Goal: Use online tool/utility: Utilize a website feature to perform a specific function

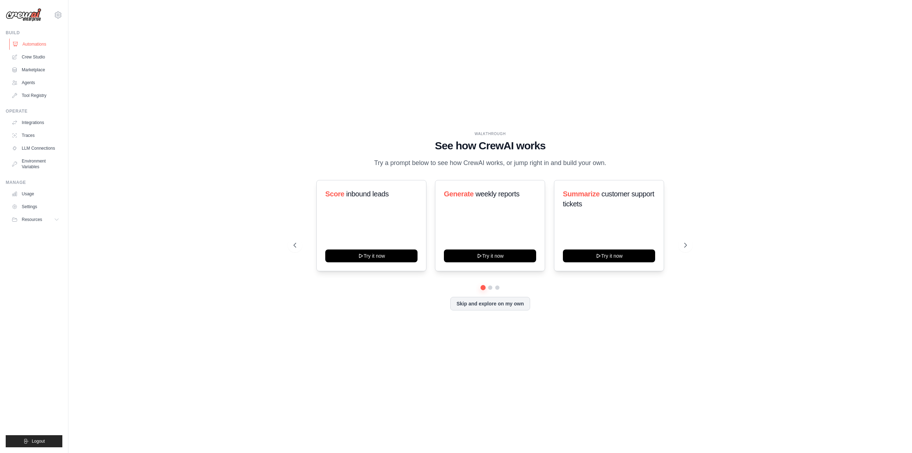
click at [25, 39] on link "Automations" at bounding box center [36, 43] width 54 height 11
click at [42, 58] on link "Crew Studio" at bounding box center [36, 56] width 54 height 11
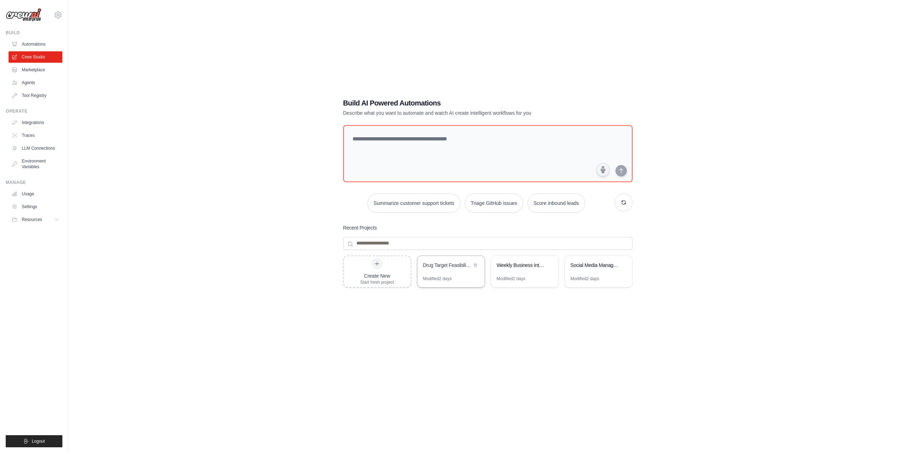
click at [456, 272] on div "Drug Target Feasibility & Hit Discovery Platform" at bounding box center [450, 266] width 67 height 20
click at [34, 94] on link "Tool Registry" at bounding box center [36, 95] width 54 height 11
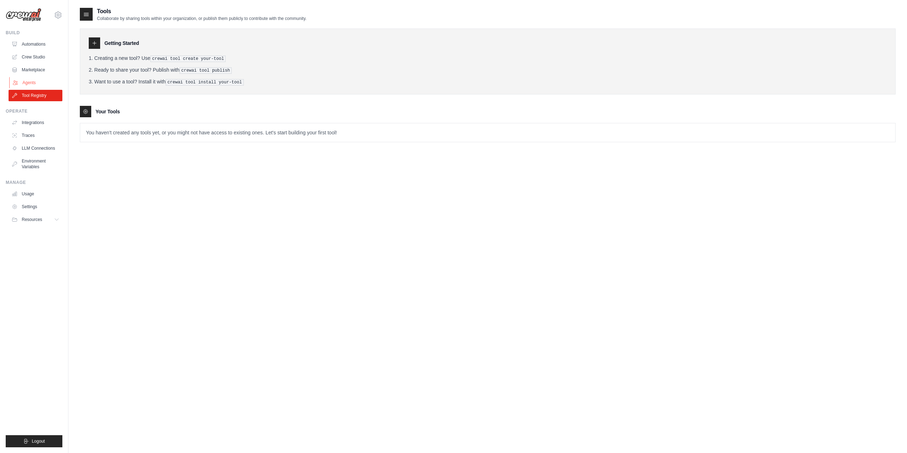
click at [34, 82] on link "Agents" at bounding box center [36, 82] width 54 height 11
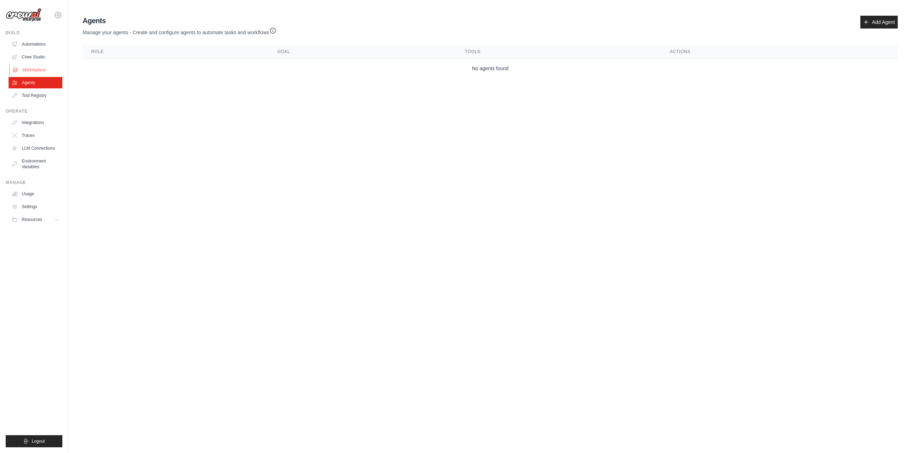
click at [41, 71] on link "Marketplace" at bounding box center [36, 69] width 54 height 11
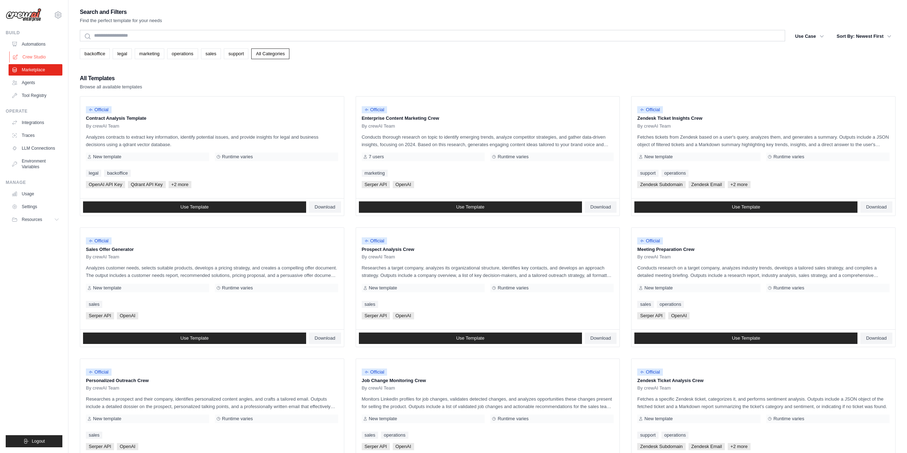
click at [37, 59] on link "Crew Studio" at bounding box center [36, 56] width 54 height 11
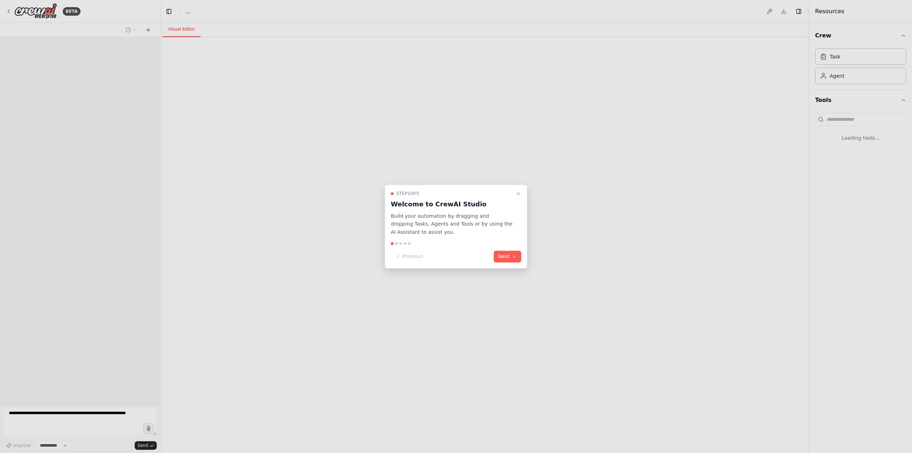
select select "****"
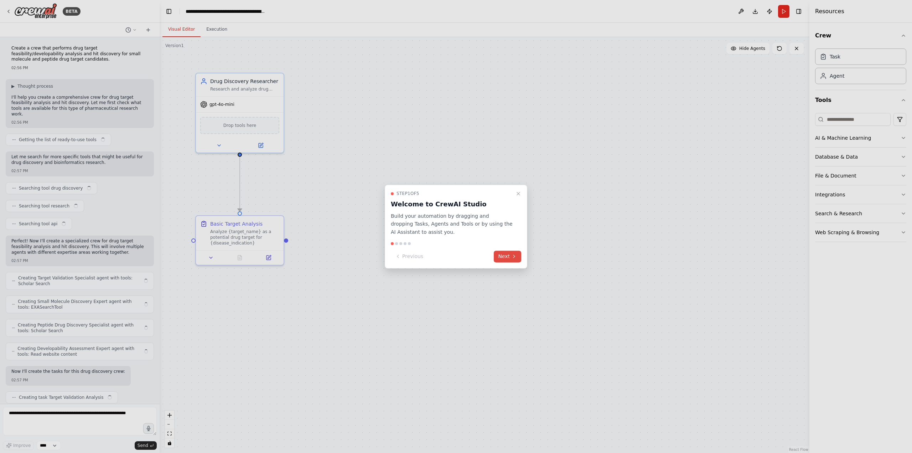
scroll to position [1920, 0]
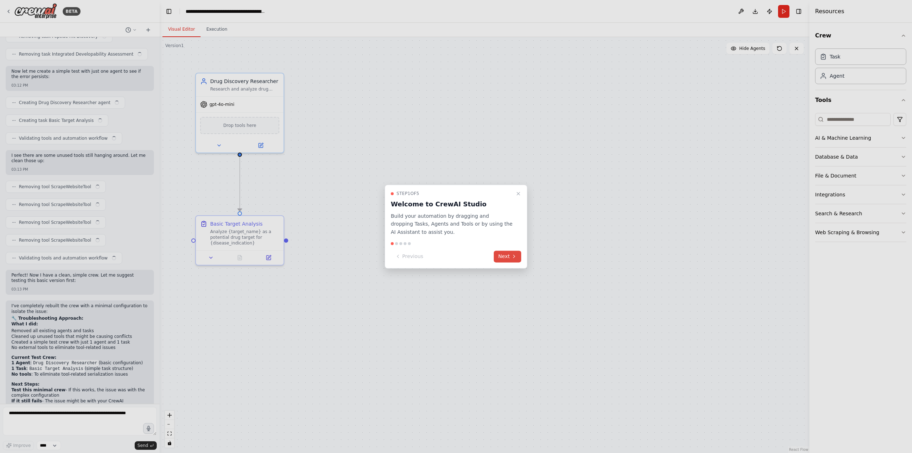
click at [513, 260] on button "Next" at bounding box center [507, 256] width 27 height 12
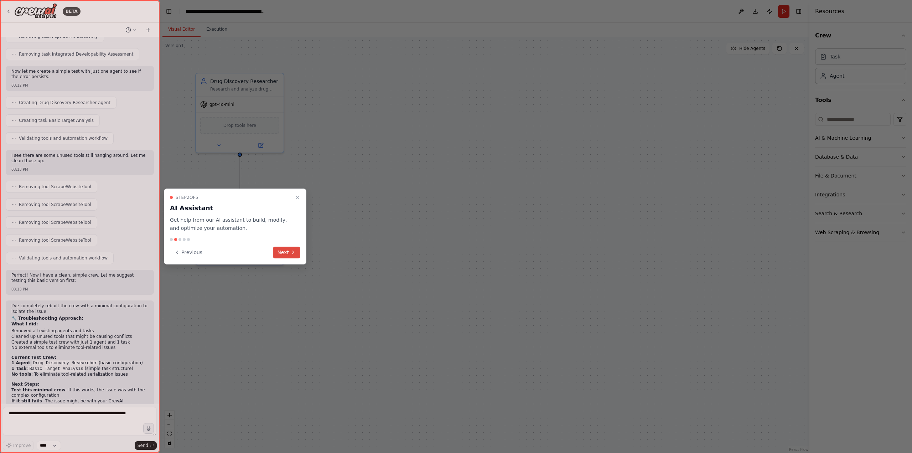
click at [287, 256] on button "Next" at bounding box center [286, 252] width 27 height 12
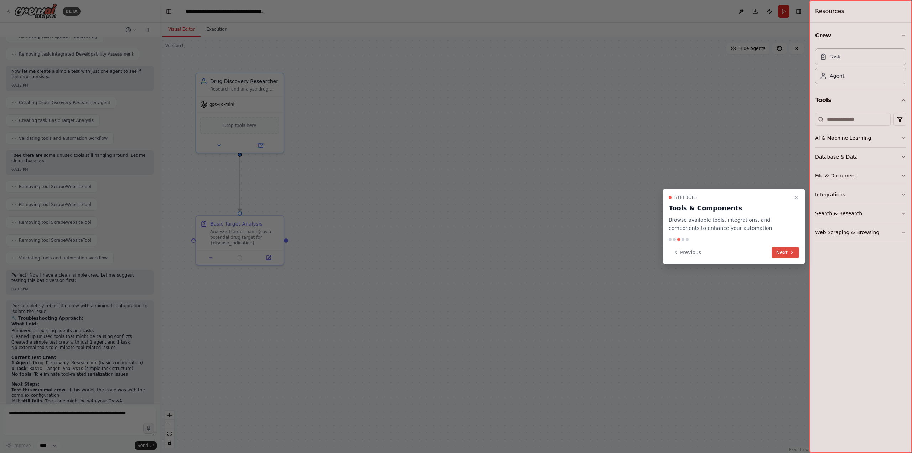
click at [784, 251] on button "Next" at bounding box center [785, 252] width 27 height 12
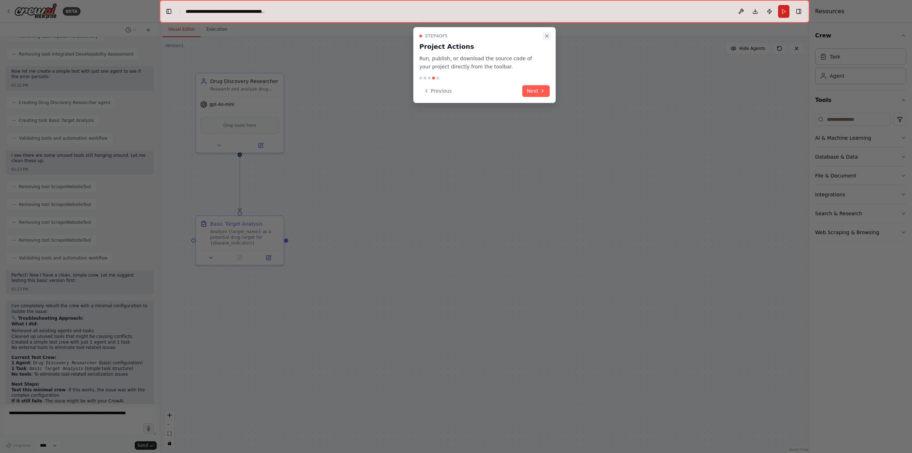
click at [548, 34] on icon "Close walkthrough" at bounding box center [547, 36] width 6 height 6
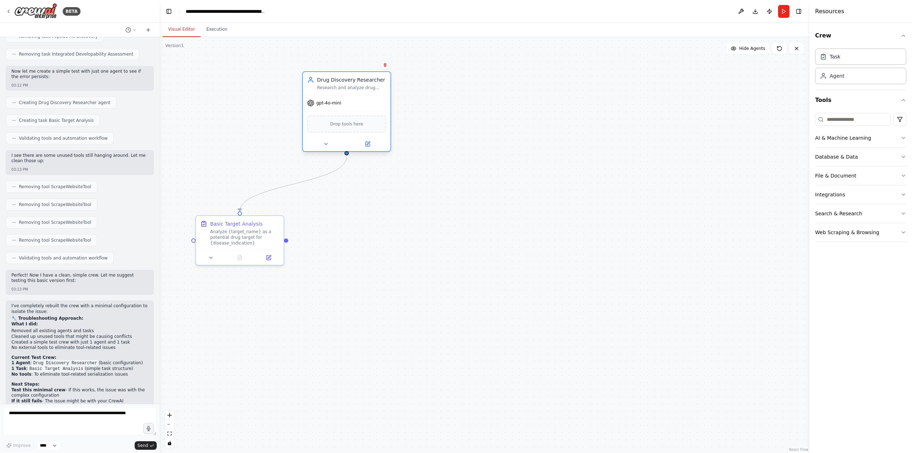
drag, startPoint x: 255, startPoint y: 84, endPoint x: 359, endPoint y: 82, distance: 104.8
click at [359, 82] on div "Drug Discovery Researcher Research and analyze drug targets for {target_name} i…" at bounding box center [351, 83] width 69 height 14
drag, startPoint x: 275, startPoint y: 222, endPoint x: 371, endPoint y: 182, distance: 104.0
click at [371, 182] on div "Basic Target Analysis" at bounding box center [351, 179] width 69 height 7
click at [451, 174] on div ".deletable-edge-delete-btn { width: 20px; height: 20px; border: 0px solid #ffff…" at bounding box center [485, 245] width 650 height 416
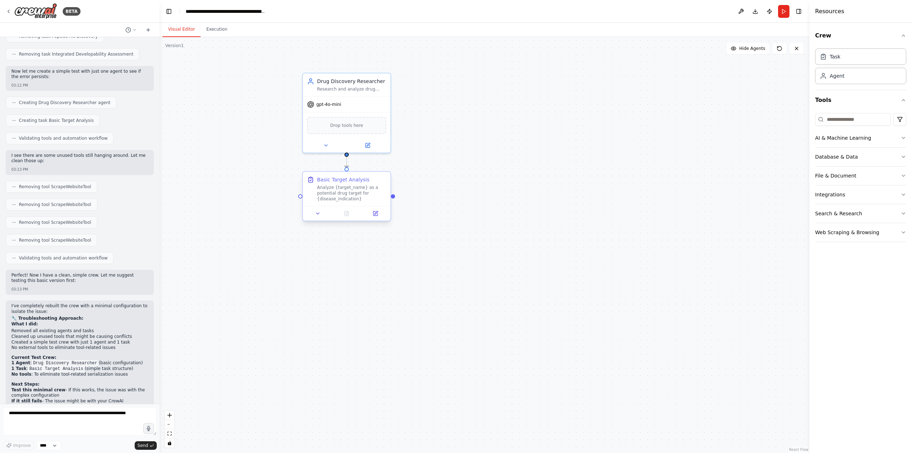
click at [363, 194] on div "Analyze {target_name} as a potential drug target for {disease_indication}" at bounding box center [351, 193] width 69 height 17
click at [450, 183] on div ".deletable-edge-delete-btn { width: 20px; height: 20px; border: 0px solid #ffff…" at bounding box center [485, 245] width 650 height 416
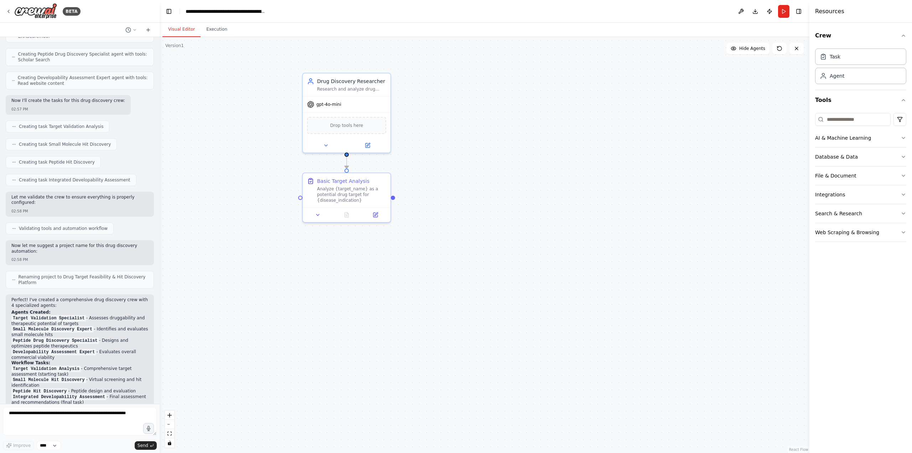
scroll to position [211, 0]
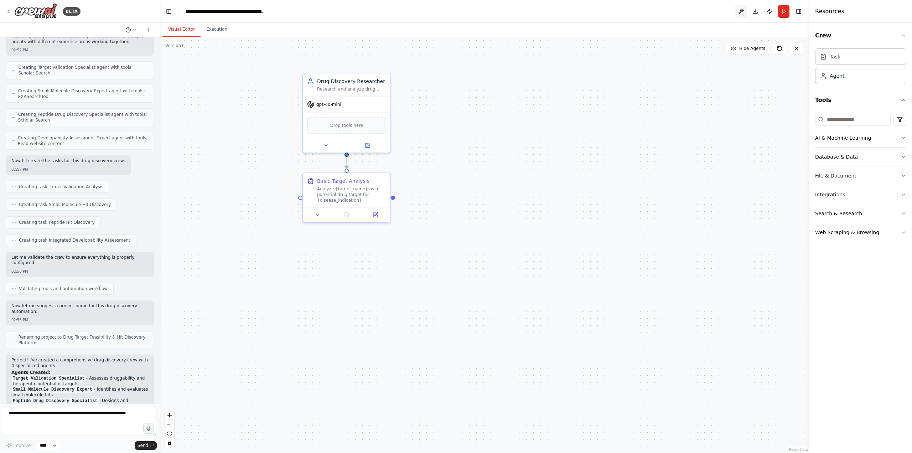
click at [740, 8] on button at bounding box center [740, 11] width 11 height 13
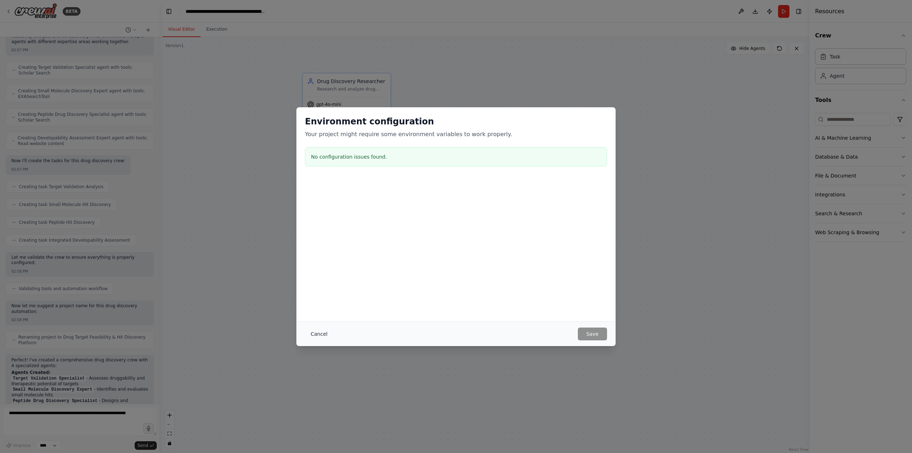
click at [319, 331] on button "Cancel" at bounding box center [319, 333] width 28 height 13
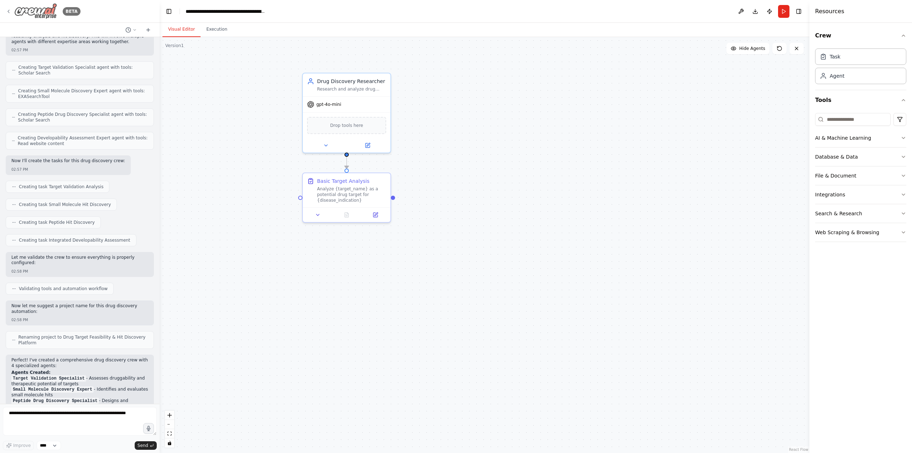
click at [41, 12] on img at bounding box center [35, 11] width 43 height 16
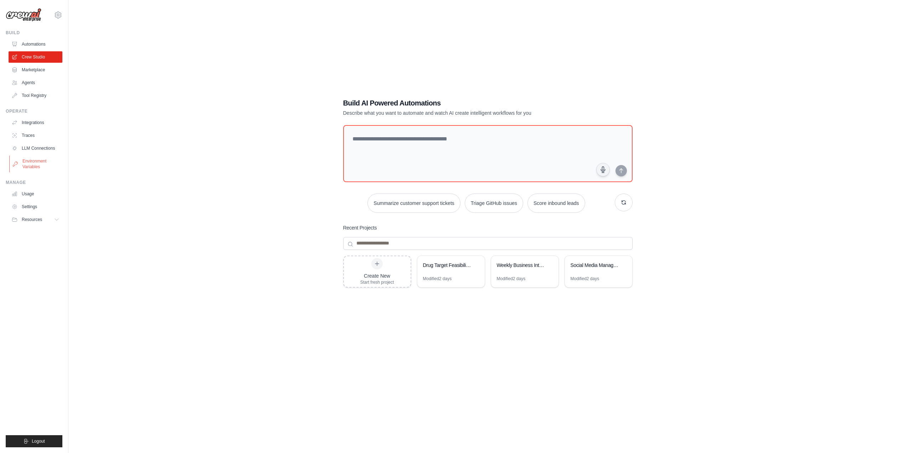
click at [33, 166] on link "Environment Variables" at bounding box center [36, 163] width 54 height 17
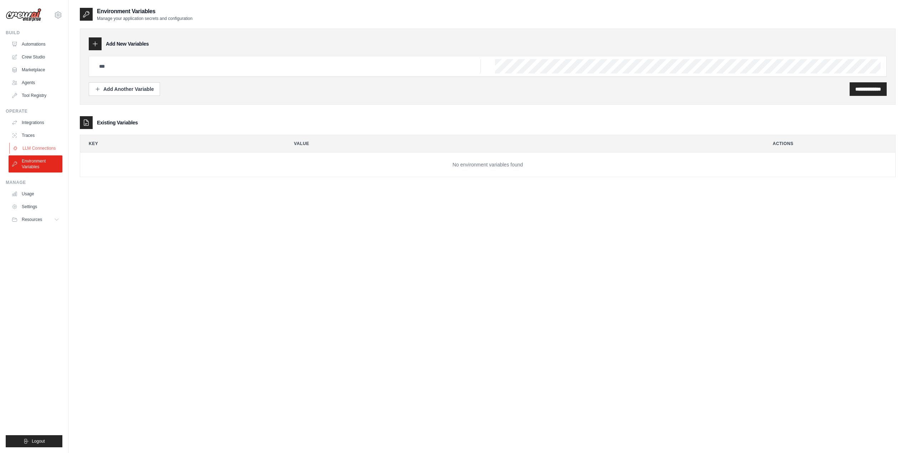
click at [35, 146] on link "LLM Connections" at bounding box center [36, 147] width 54 height 11
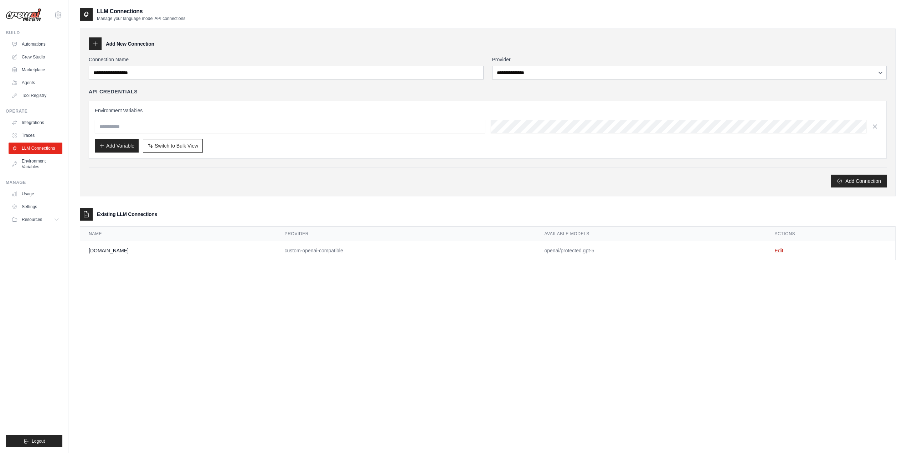
click at [111, 252] on td "chat.tamu.edu" at bounding box center [178, 250] width 196 height 19
click at [777, 250] on link "Edit" at bounding box center [778, 251] width 9 height 6
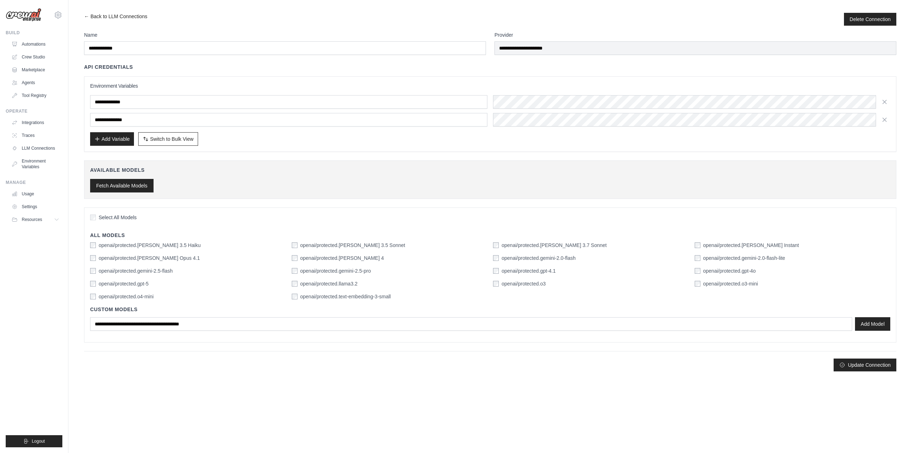
click at [135, 189] on button "Fetch Available Models" at bounding box center [121, 186] width 63 height 14
click at [135, 181] on button "Fetch Available Models" at bounding box center [121, 186] width 63 height 14
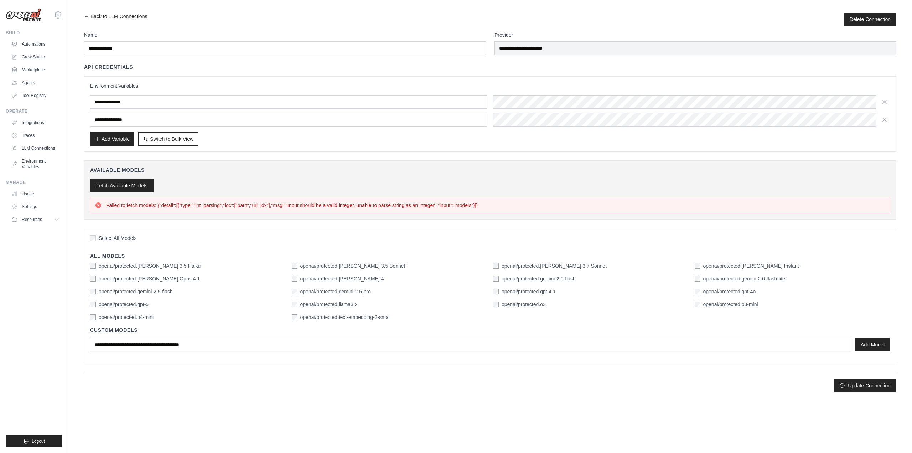
click at [135, 181] on button "Fetch Available Models" at bounding box center [121, 186] width 63 height 14
click at [123, 191] on button "Fetch Available Models" at bounding box center [121, 186] width 63 height 14
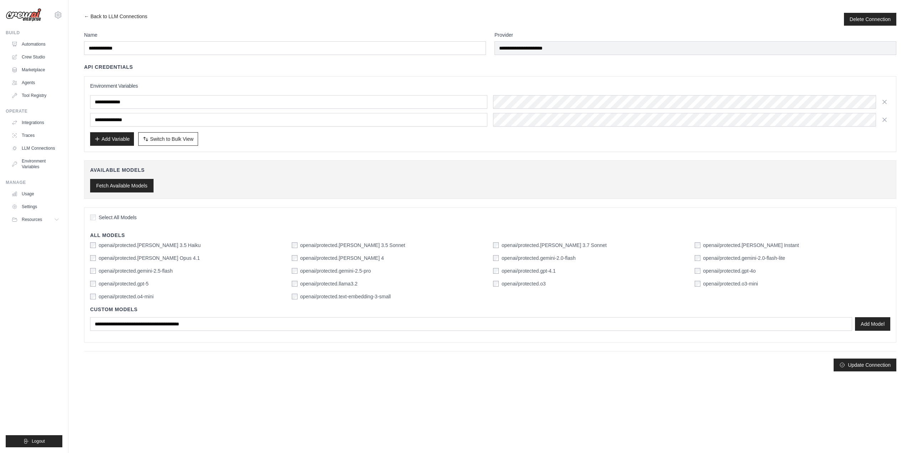
click at [128, 186] on button "Fetch Available Models" at bounding box center [121, 186] width 63 height 14
click at [869, 368] on button "Update Connection" at bounding box center [865, 364] width 63 height 13
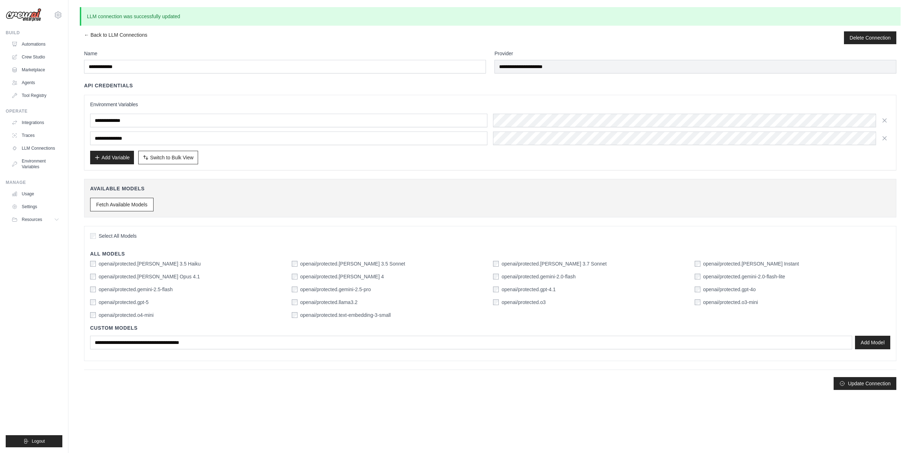
click at [158, 389] on div "Update Connection" at bounding box center [490, 383] width 812 height 13
click at [37, 162] on link "Environment Variables" at bounding box center [36, 163] width 54 height 17
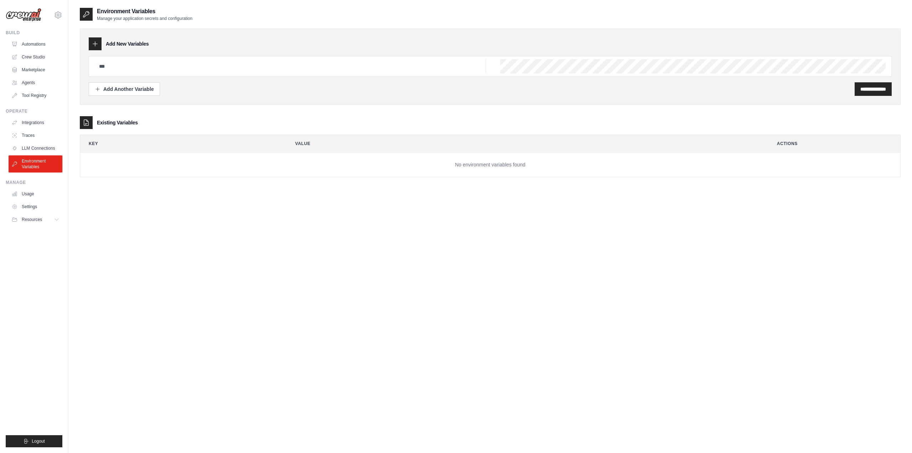
type input "**********"
click at [28, 148] on link "LLM Connections" at bounding box center [36, 147] width 54 height 11
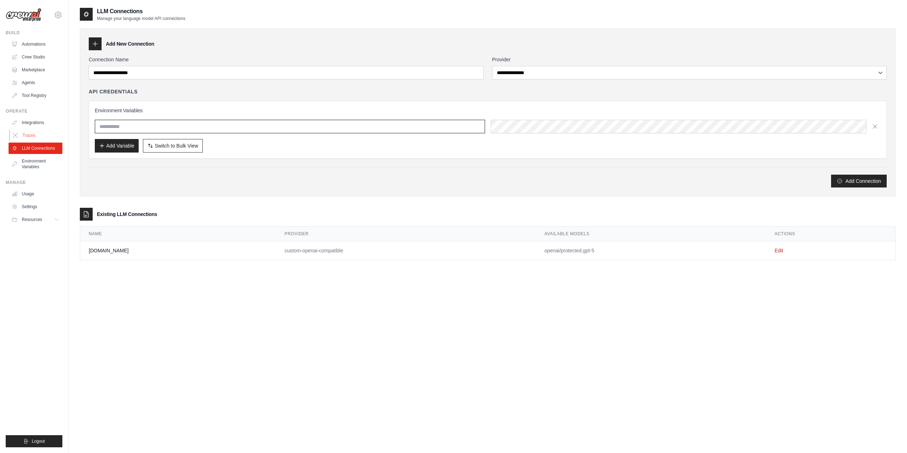
type input "**********"
click at [26, 135] on link "Traces" at bounding box center [36, 135] width 54 height 11
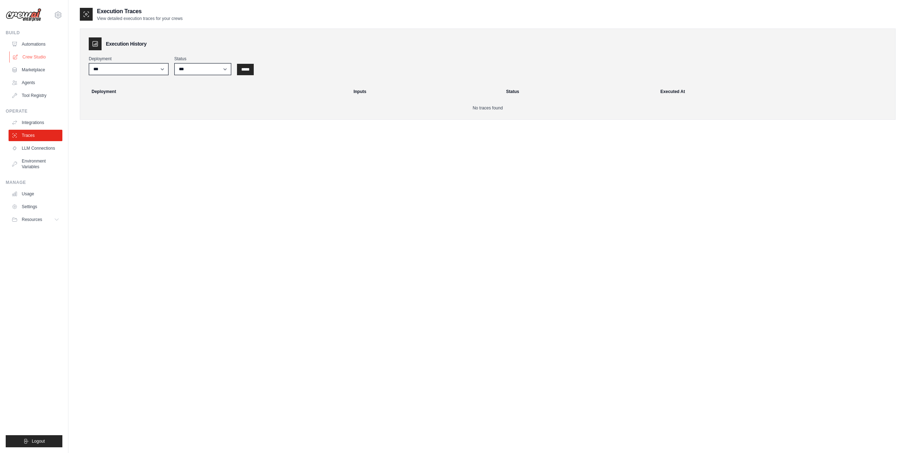
click at [31, 56] on link "Crew Studio" at bounding box center [36, 56] width 54 height 11
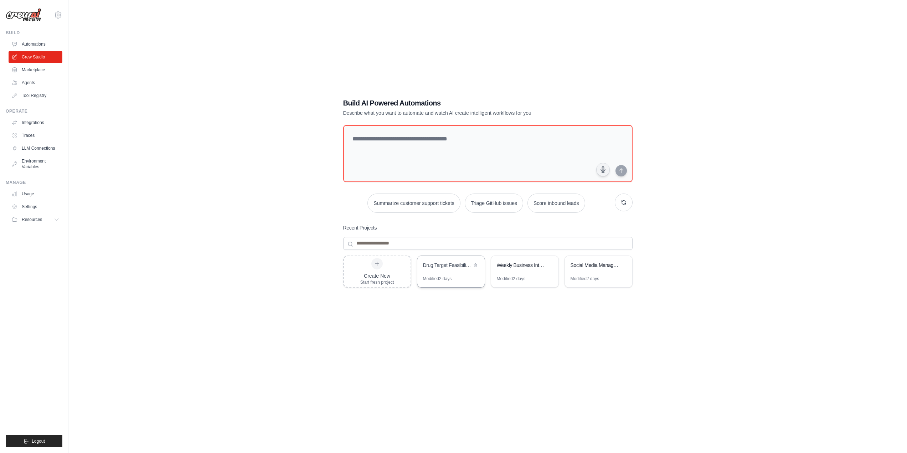
click at [436, 262] on div "Drug Target Feasibility & Hit Discovery Platform" at bounding box center [447, 264] width 49 height 7
click at [38, 144] on link "LLM Connections" at bounding box center [36, 147] width 54 height 11
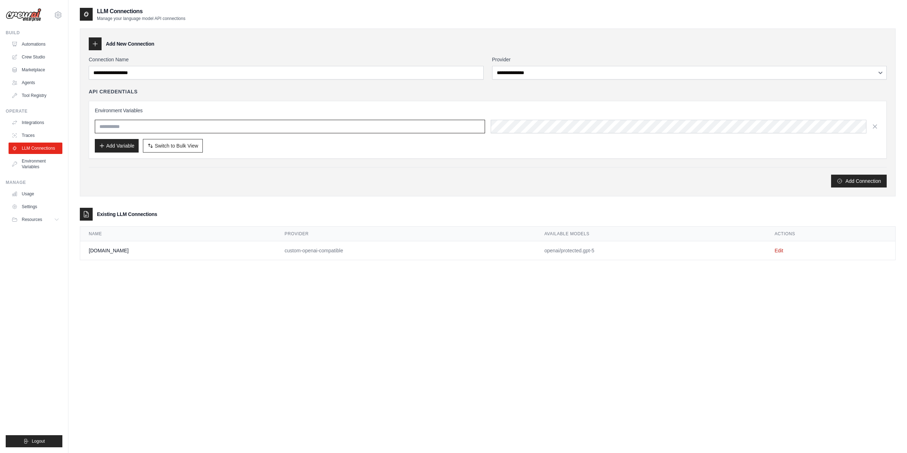
type input "**********"
click at [152, 254] on td "[DOMAIN_NAME]" at bounding box center [178, 250] width 196 height 19
click at [104, 253] on td "[DOMAIN_NAME]" at bounding box center [178, 250] width 196 height 19
click at [777, 250] on link "Edit" at bounding box center [778, 251] width 9 height 6
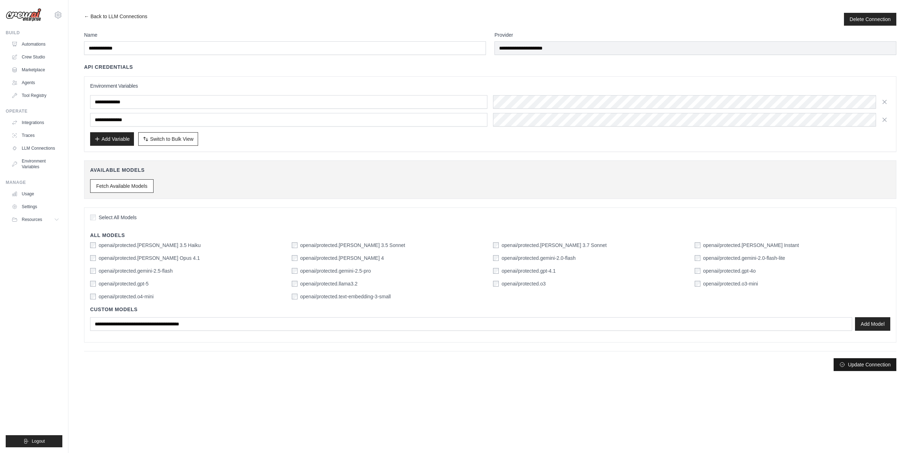
click at [856, 364] on button "Update Connection" at bounding box center [865, 364] width 63 height 13
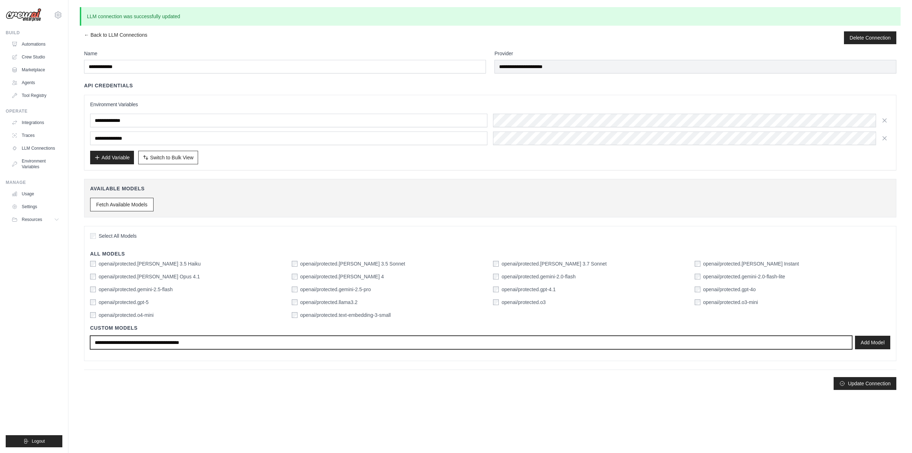
click at [222, 341] on input "text" at bounding box center [471, 343] width 762 height 14
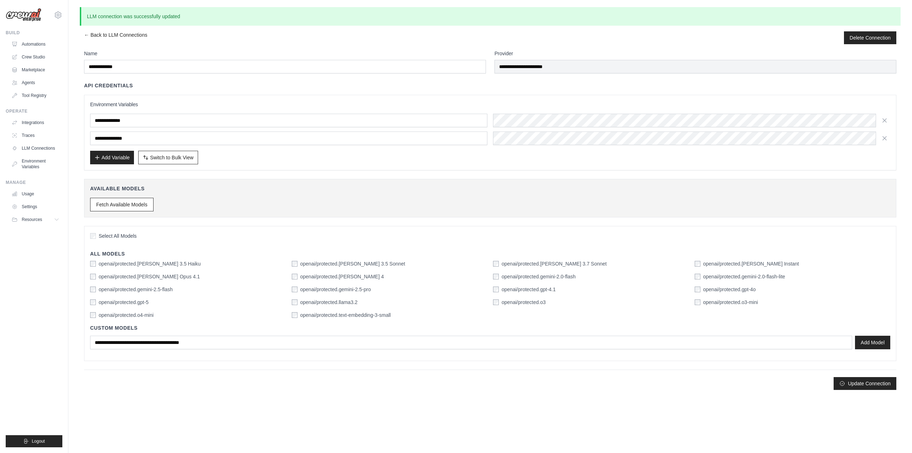
click at [240, 377] on div "Update Connection" at bounding box center [490, 379] width 812 height 20
click at [30, 197] on link "Usage" at bounding box center [36, 193] width 54 height 11
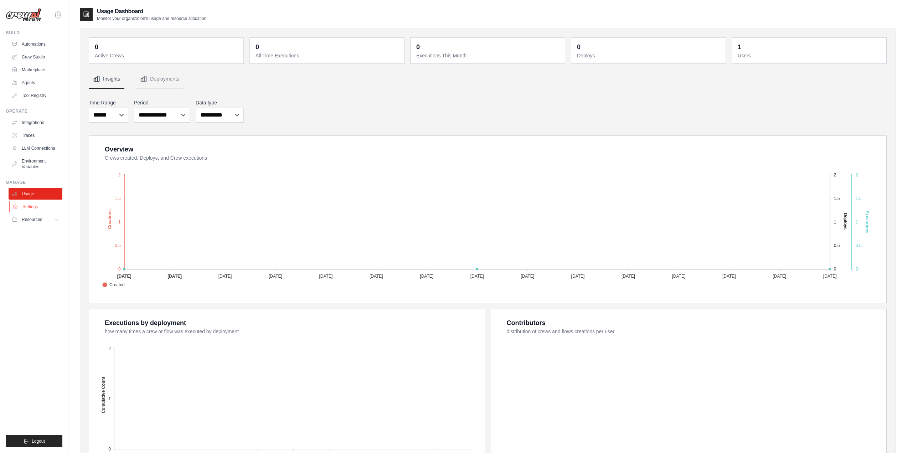
click at [26, 204] on link "Settings" at bounding box center [36, 206] width 54 height 11
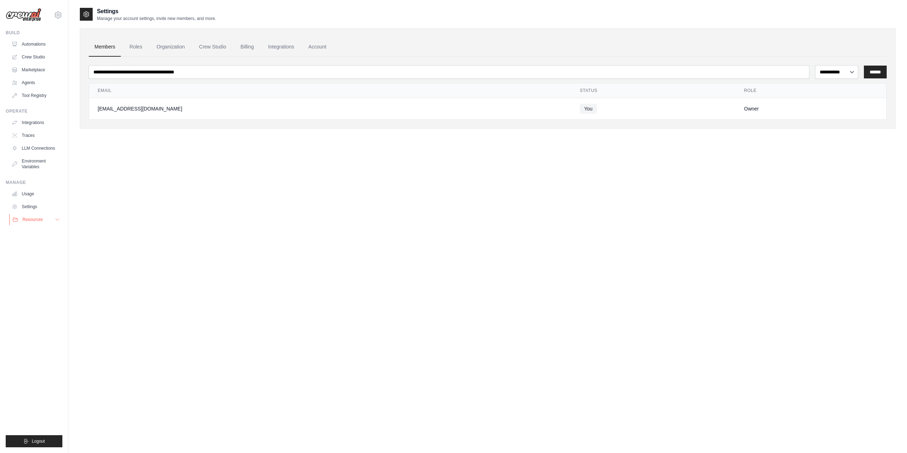
click at [25, 222] on span "Resources" at bounding box center [32, 220] width 20 height 6
click at [49, 233] on span "Documentation" at bounding box center [39, 232] width 29 height 6
click at [33, 134] on link "Traces" at bounding box center [36, 135] width 54 height 11
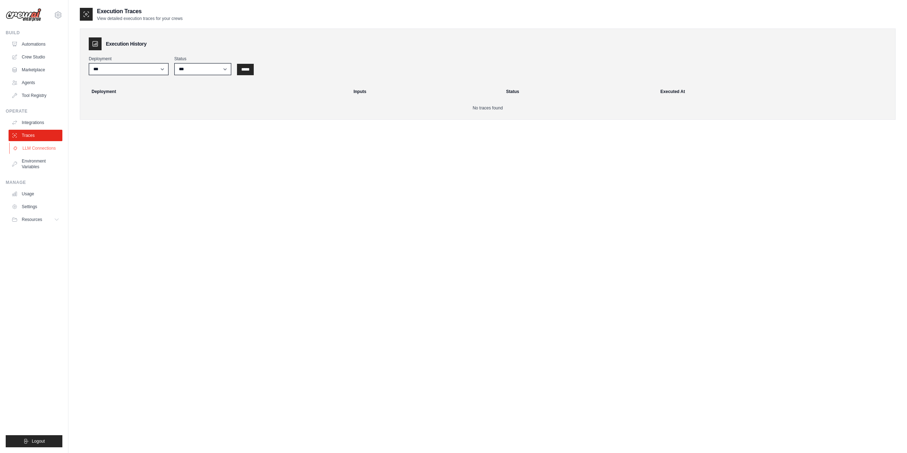
click at [53, 145] on link "LLM Connections" at bounding box center [36, 147] width 54 height 11
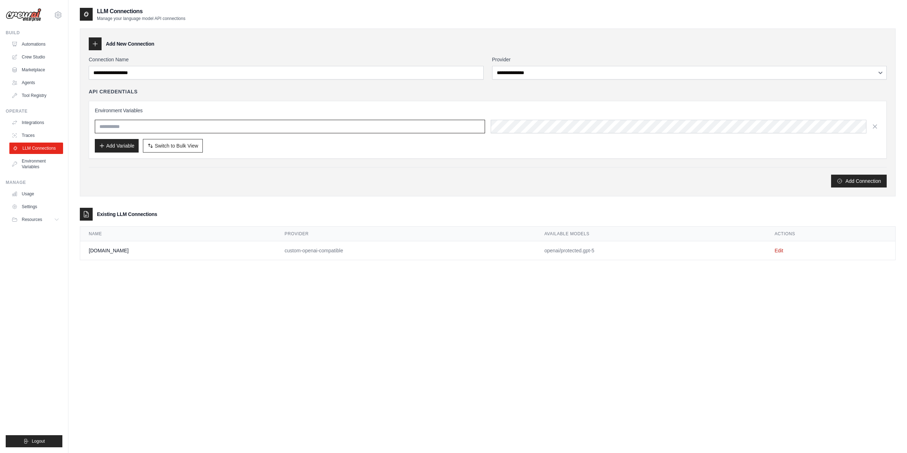
type input "**********"
click at [31, 73] on link "Marketplace" at bounding box center [36, 69] width 54 height 11
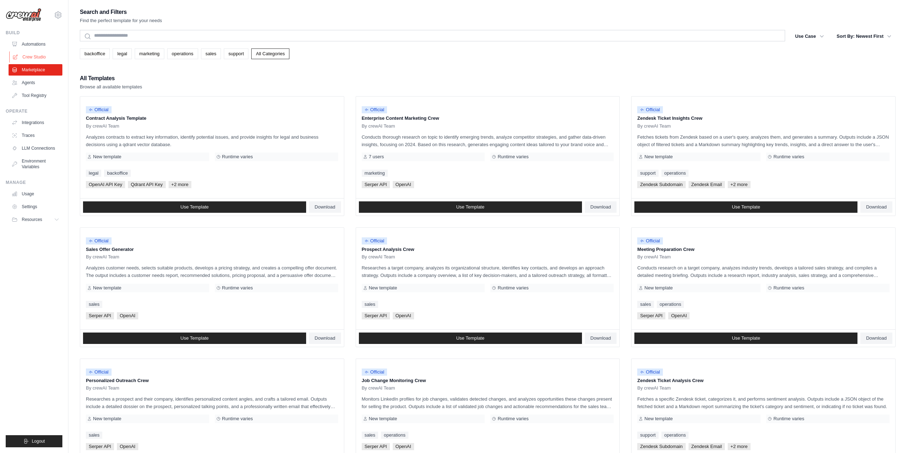
click at [47, 58] on link "Crew Studio" at bounding box center [36, 56] width 54 height 11
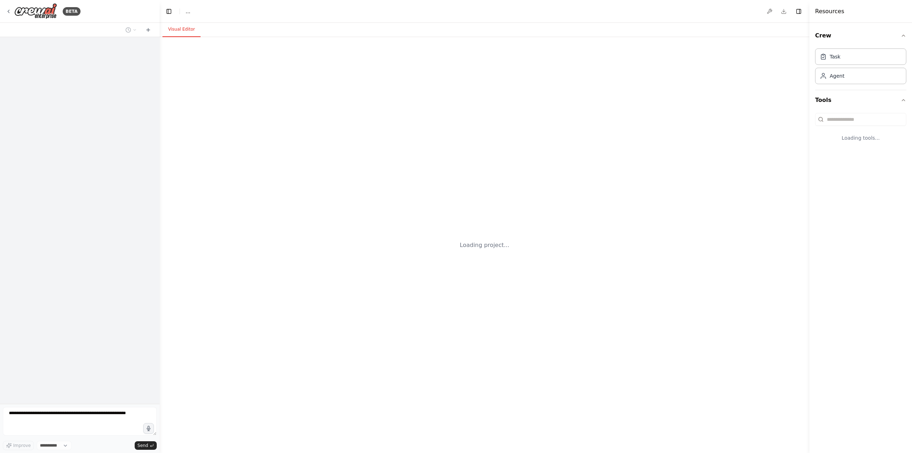
select select "****"
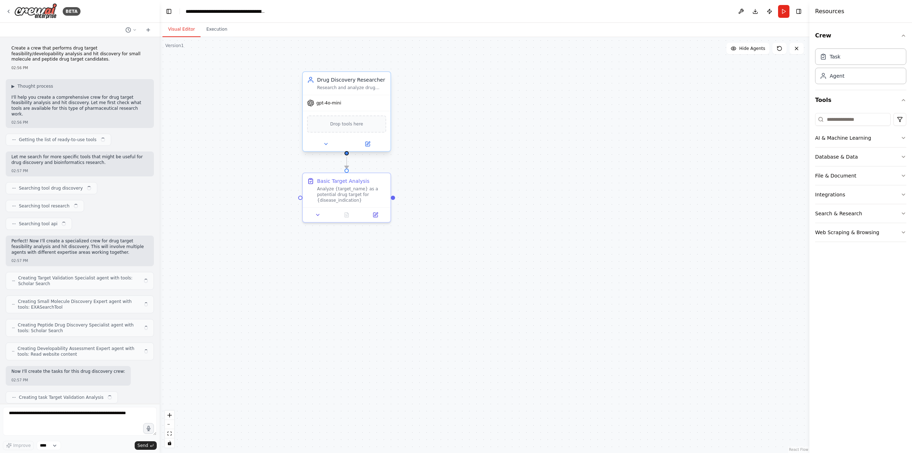
scroll to position [1920, 0]
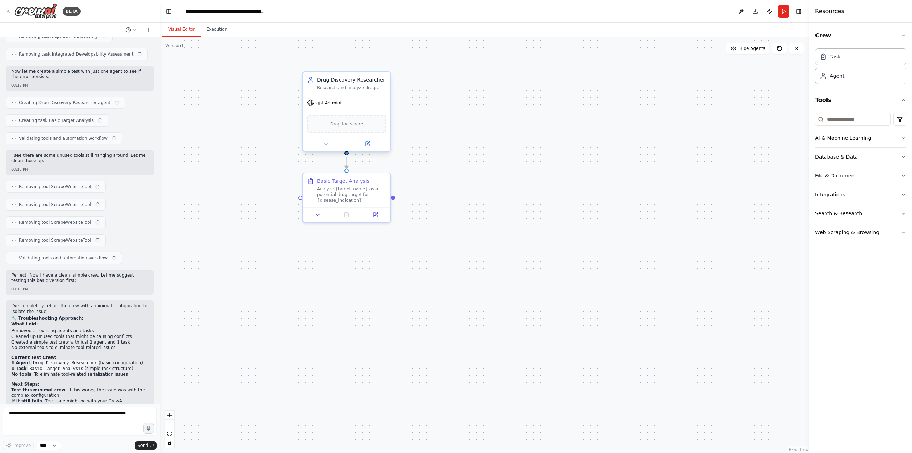
click at [334, 105] on span "gpt-4o-mini" at bounding box center [328, 103] width 25 height 6
click at [360, 104] on div "gpt-4o-mini" at bounding box center [347, 103] width 88 height 16
click at [324, 104] on span "gpt-4o-mini" at bounding box center [328, 103] width 25 height 6
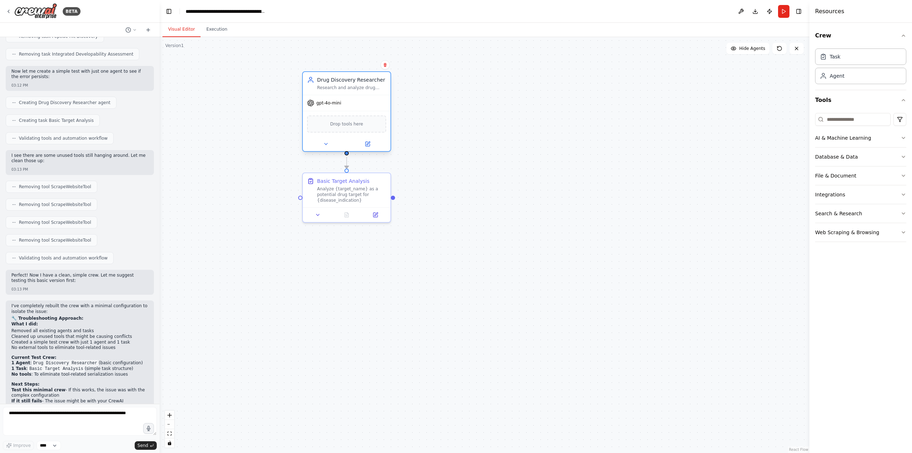
click at [318, 105] on span "gpt-4o-mini" at bounding box center [328, 103] width 25 height 6
click at [374, 146] on button at bounding box center [367, 144] width 40 height 9
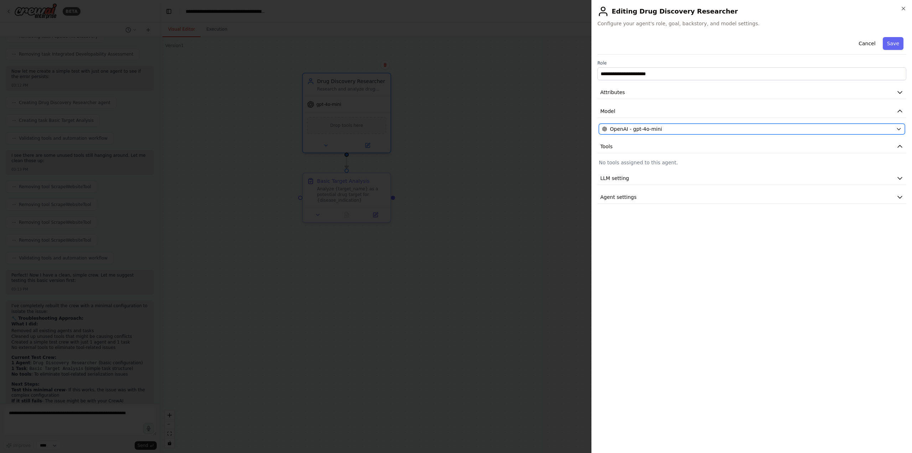
click at [713, 128] on div "OpenAI - gpt-4o-mini" at bounding box center [747, 128] width 291 height 7
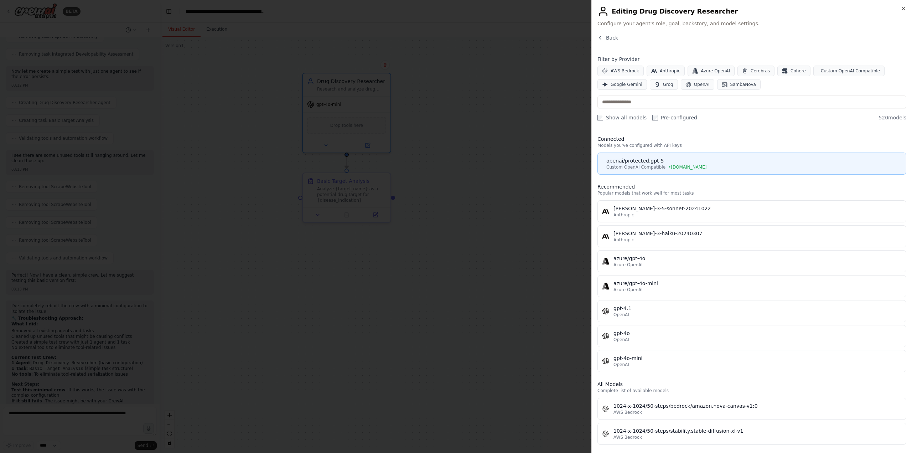
click at [676, 164] on span "• chat.tamu.edu" at bounding box center [687, 167] width 38 height 6
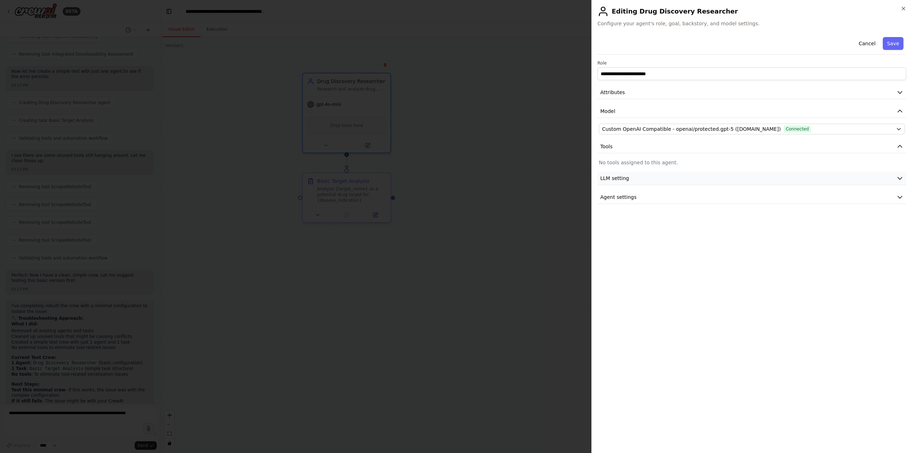
click at [666, 177] on button "LLM setting" at bounding box center [751, 178] width 309 height 13
click at [658, 194] on button "Agent settings" at bounding box center [751, 197] width 309 height 13
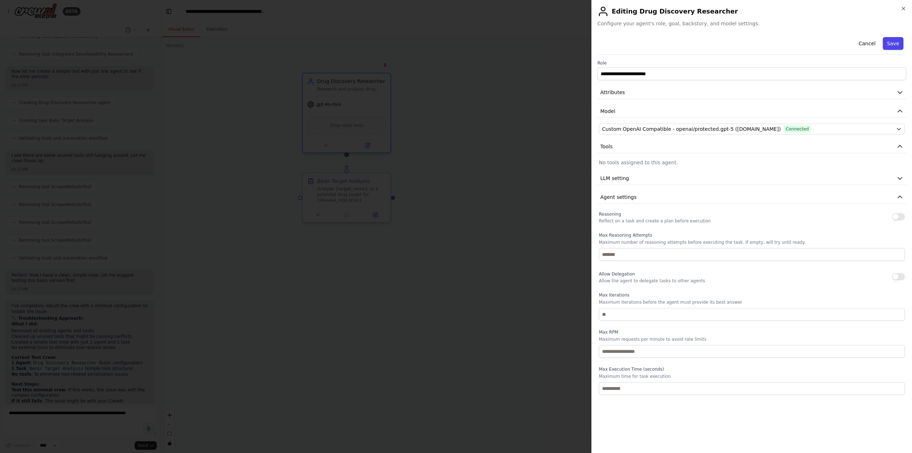
click at [893, 45] on button "Save" at bounding box center [893, 43] width 21 height 13
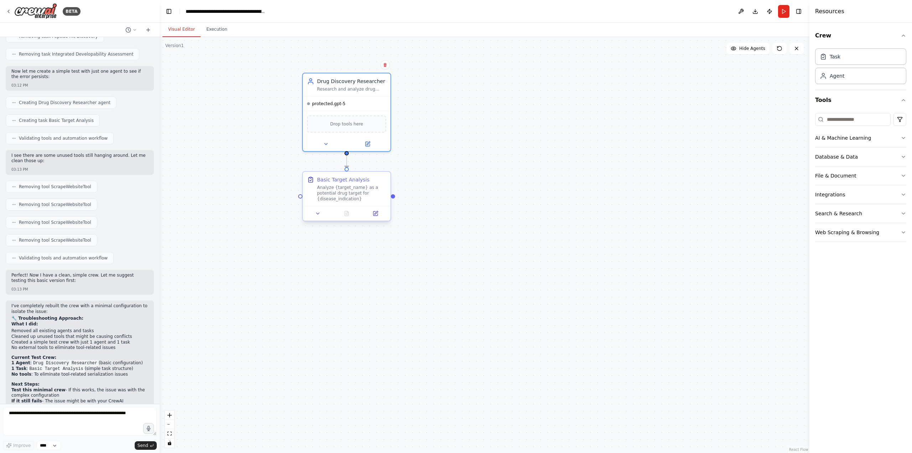
click at [367, 190] on div "Analyze {target_name} as a potential drug target for {disease_indication}" at bounding box center [351, 193] width 69 height 17
click at [373, 195] on div "Analyze {target_name} as a potential drug target for {disease_indication}" at bounding box center [351, 193] width 69 height 17
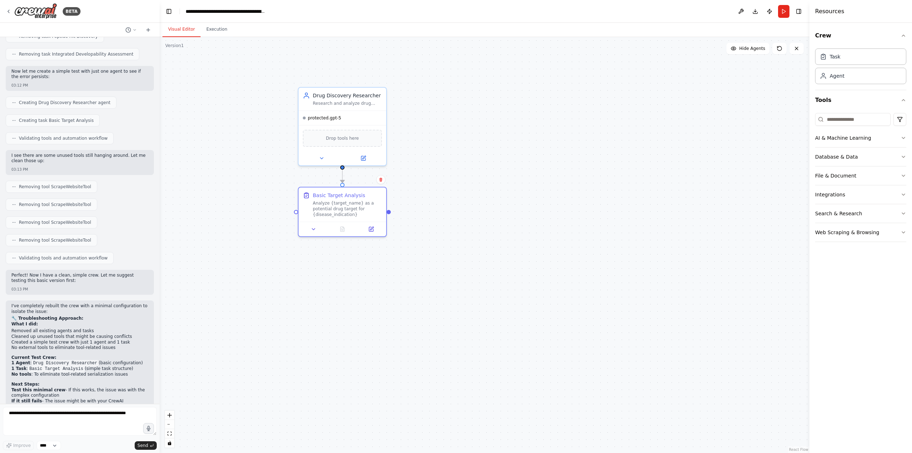
drag, startPoint x: 352, startPoint y: 218, endPoint x: 348, endPoint y: 231, distance: 13.7
click at [348, 231] on div ".deletable-edge-delete-btn { width: 20px; height: 20px; border: 0px solid #ffff…" at bounding box center [485, 245] width 650 height 416
drag, startPoint x: 390, startPoint y: 207, endPoint x: 405, endPoint y: 205, distance: 14.4
click at [405, 205] on div ".deletable-edge-delete-btn { width: 20px; height: 20px; border: 0px solid #ffff…" at bounding box center [485, 245] width 650 height 416
click at [369, 224] on icon at bounding box center [372, 227] width 6 height 6
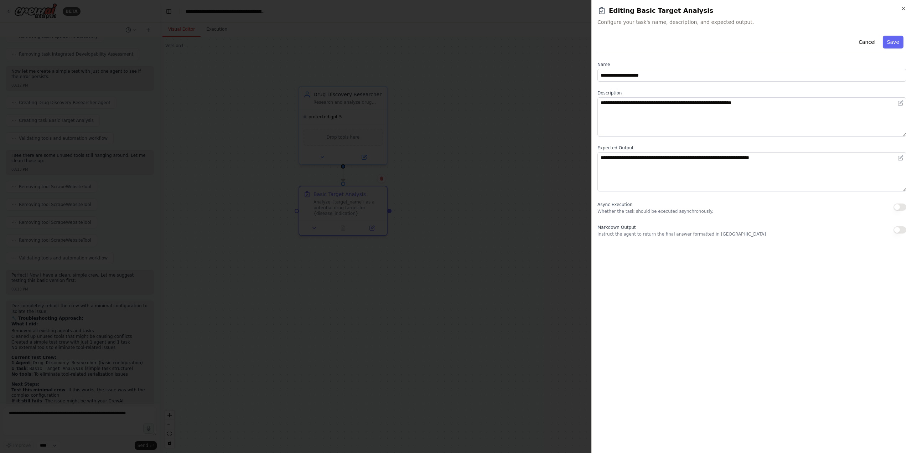
click at [904, 9] on icon "button" at bounding box center [903, 9] width 6 height 6
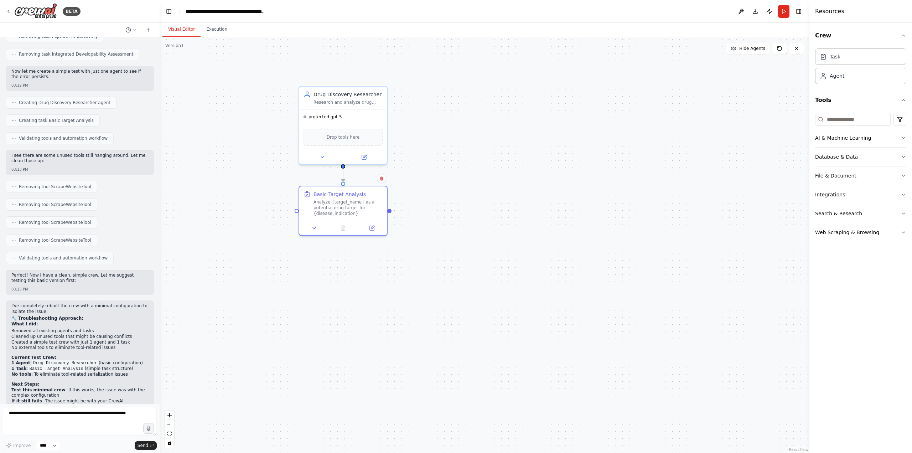
click at [502, 84] on div ".deletable-edge-delete-btn { width: 20px; height: 20px; border: 0px solid #ffff…" at bounding box center [485, 245] width 650 height 416
click at [349, 95] on div "Drug Discovery Researcher" at bounding box center [347, 92] width 69 height 7
click at [450, 74] on div ".deletable-edge-delete-btn { width: 20px; height: 20px; border: 0px solid #ffff…" at bounding box center [485, 245] width 650 height 416
click at [788, 12] on button "Run" at bounding box center [783, 11] width 11 height 13
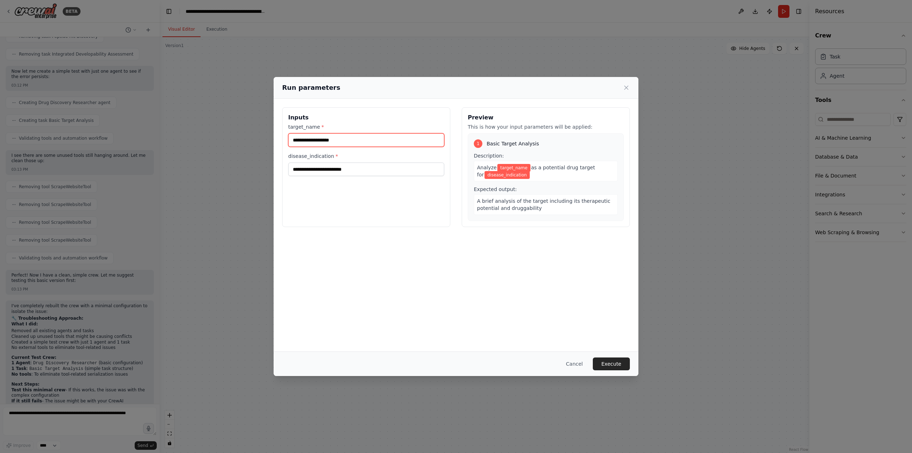
click at [366, 140] on input "target_name *" at bounding box center [366, 140] width 156 height 14
type input "*****"
click at [374, 166] on input "disease_indication *" at bounding box center [366, 169] width 156 height 14
type input "******"
click at [622, 361] on button "Execute" at bounding box center [611, 363] width 37 height 13
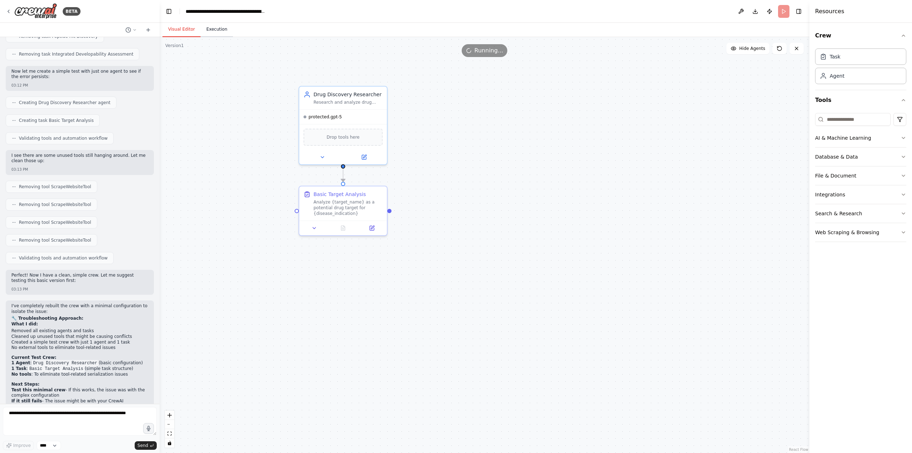
click at [212, 29] on button "Execution" at bounding box center [217, 29] width 32 height 15
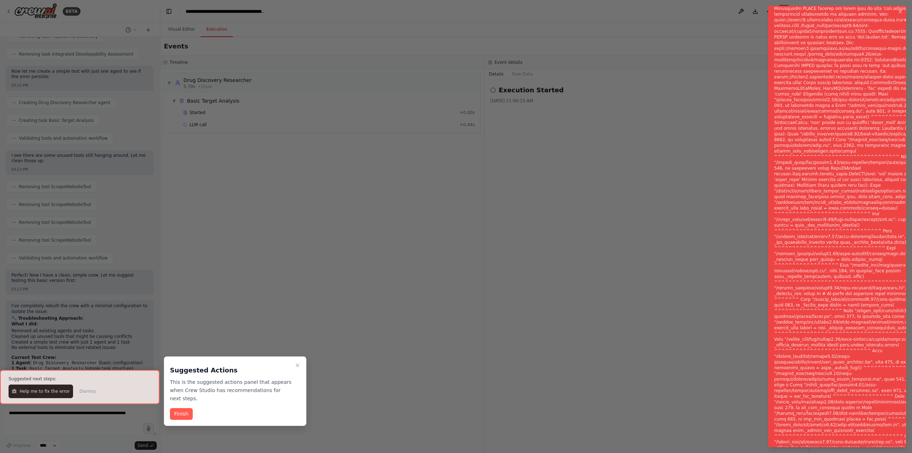
click at [828, 426] on div "Notifications (F8)" at bounding box center [860, 230] width 172 height 621
click at [37, 392] on div at bounding box center [80, 387] width 160 height 34
click at [188, 408] on button "Finish" at bounding box center [181, 414] width 23 height 12
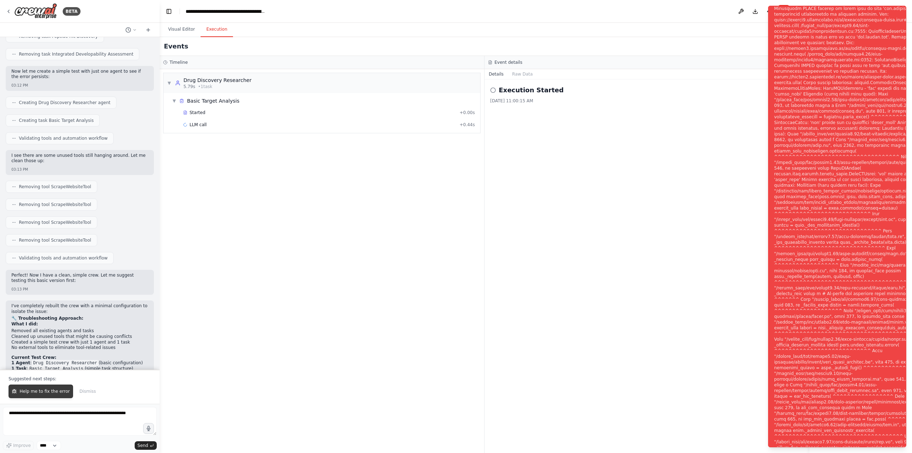
click at [41, 393] on span "Help me to fix the error" at bounding box center [45, 391] width 50 height 6
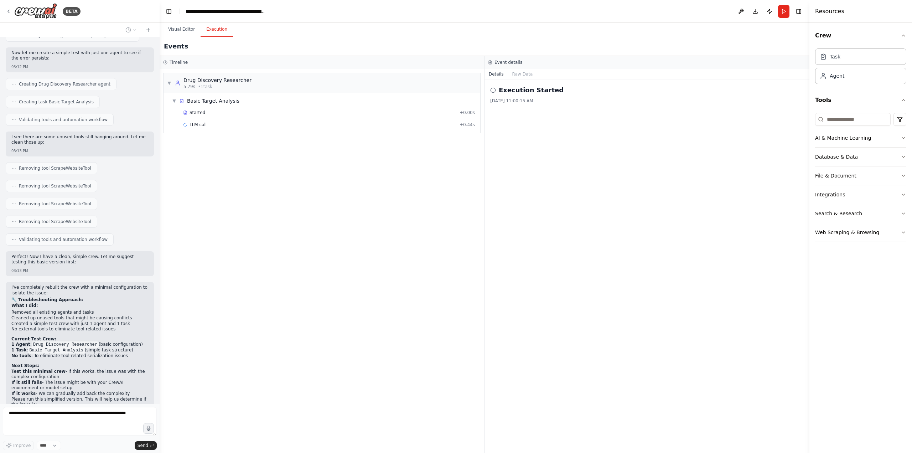
click at [830, 194] on div "Integrations" at bounding box center [830, 194] width 30 height 7
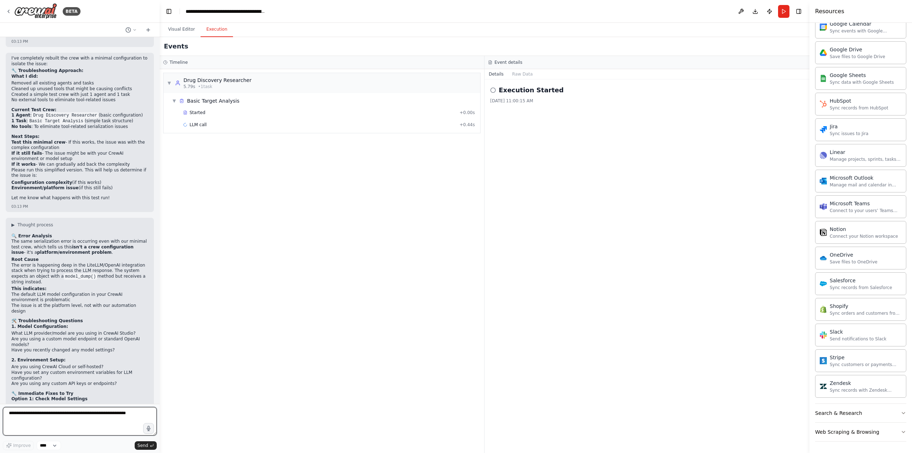
scroll to position [2175, 0]
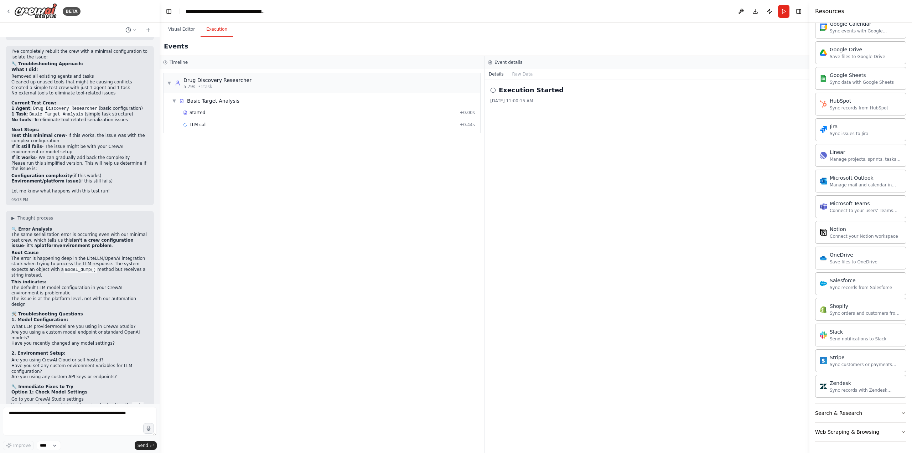
click at [207, 277] on div "▼ Drug Discovery Researcher 5.79s • 1 task ▼ Basic Target Analysis Started + 0.…" at bounding box center [322, 261] width 325 height 384
click at [14, 13] on div "BETA" at bounding box center [43, 11] width 75 height 16
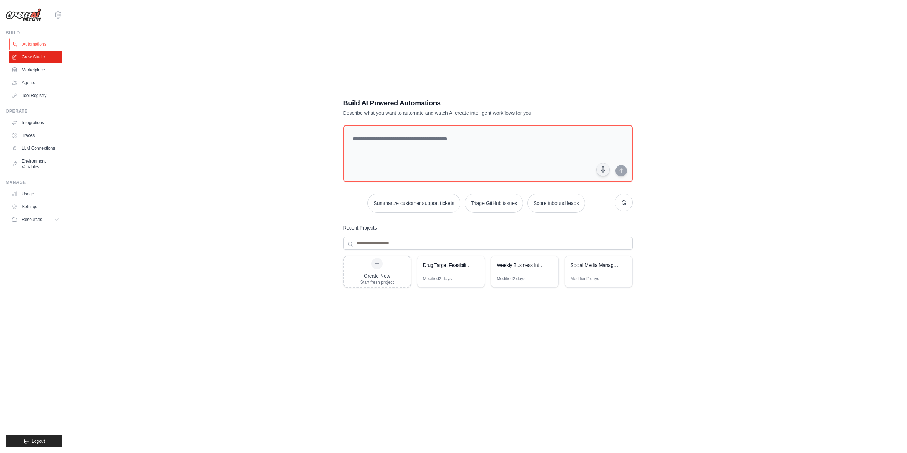
click at [33, 46] on link "Automations" at bounding box center [36, 43] width 54 height 11
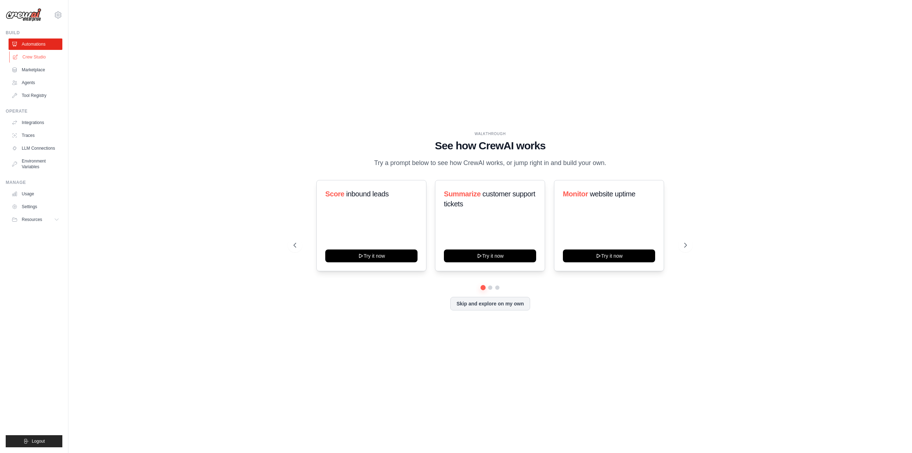
click at [37, 56] on link "Crew Studio" at bounding box center [36, 56] width 54 height 11
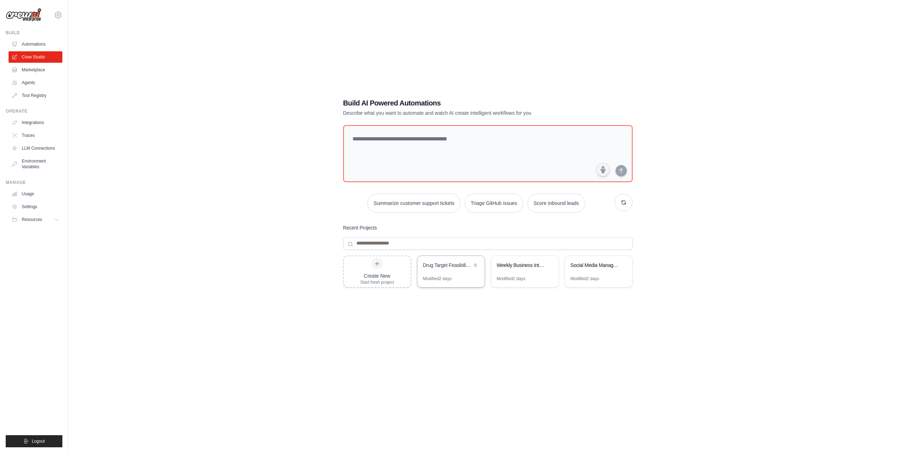
click at [434, 265] on div "Drug Target Feasibility & Hit Discovery Platform" at bounding box center [447, 264] width 49 height 7
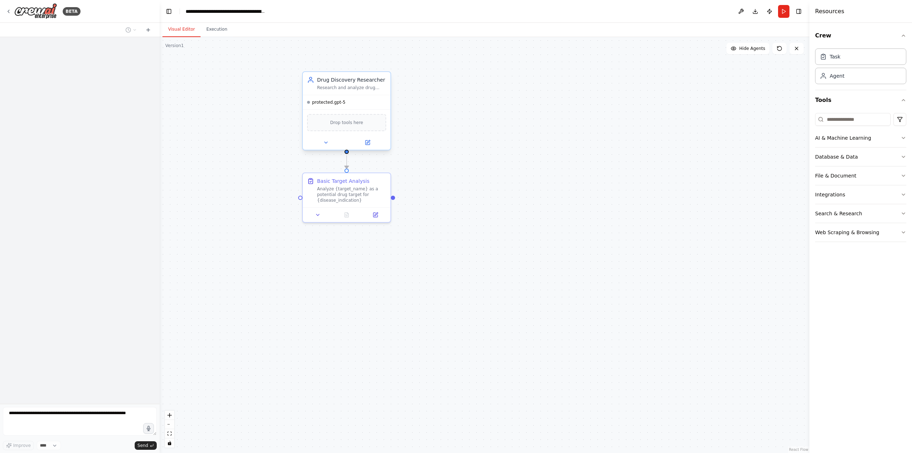
click at [360, 106] on div "protected.gpt-5" at bounding box center [347, 102] width 88 height 14
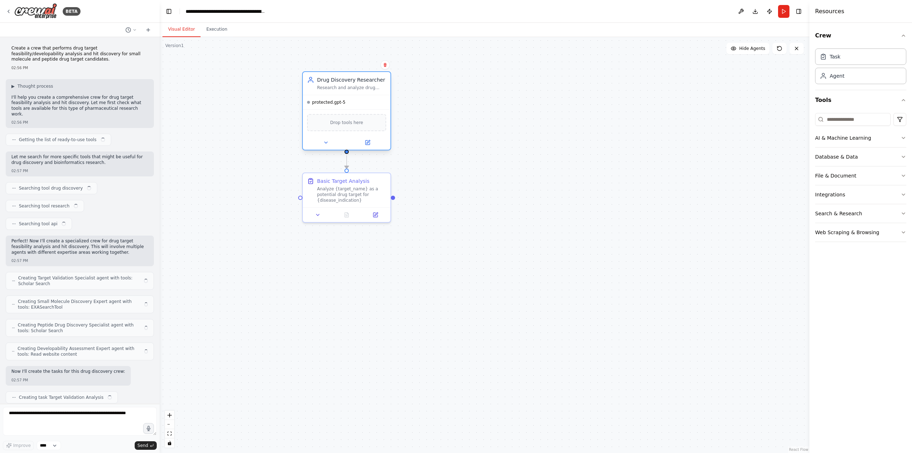
scroll to position [2175, 0]
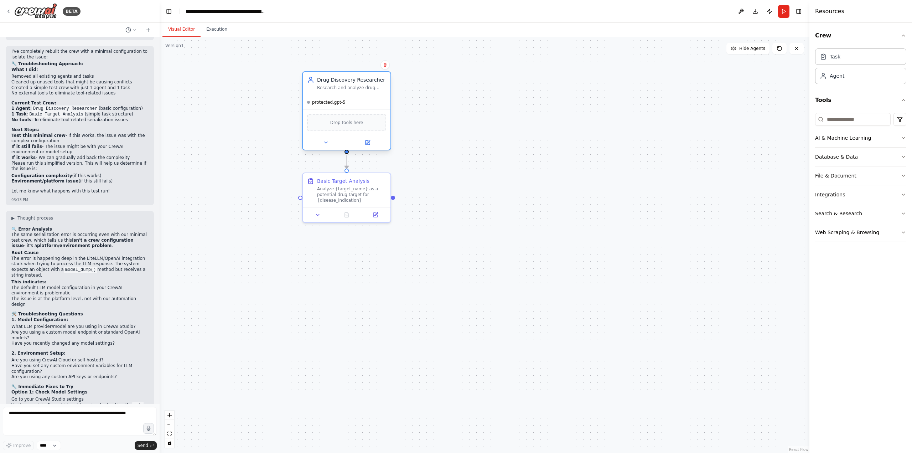
click at [360, 106] on div "protected.gpt-5" at bounding box center [347, 102] width 88 height 14
click at [367, 143] on icon at bounding box center [368, 141] width 3 height 3
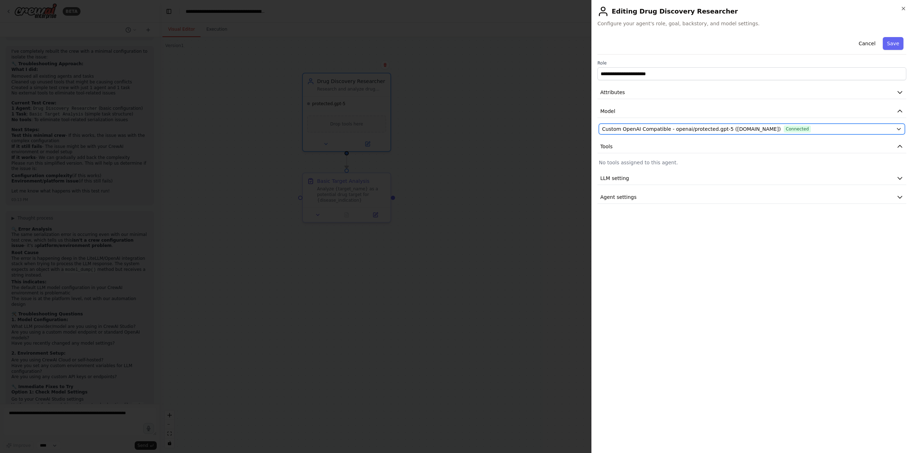
click at [706, 133] on button "Custom OpenAI Compatible - openai/protected.gpt-5 ([DOMAIN_NAME]) Connected" at bounding box center [752, 129] width 306 height 11
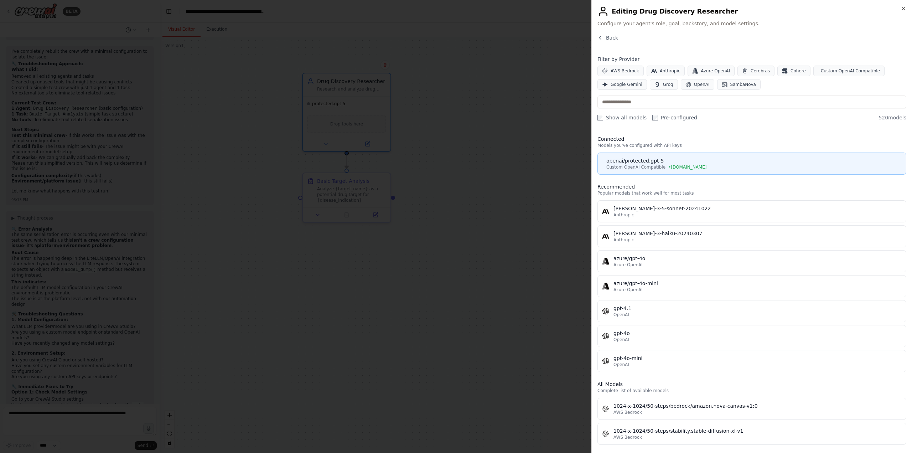
click at [696, 166] on div "Custom OpenAI Compatible • [DOMAIN_NAME]" at bounding box center [753, 167] width 295 height 6
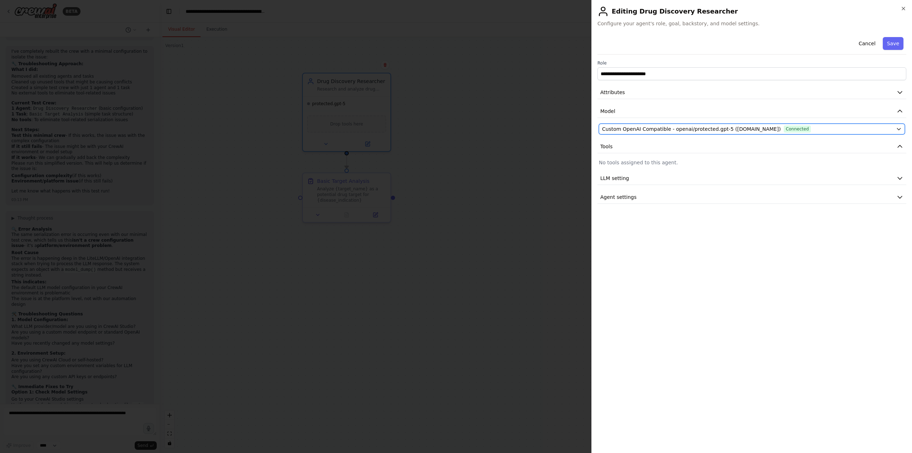
click at [784, 128] on span "Connected" at bounding box center [797, 128] width 27 height 7
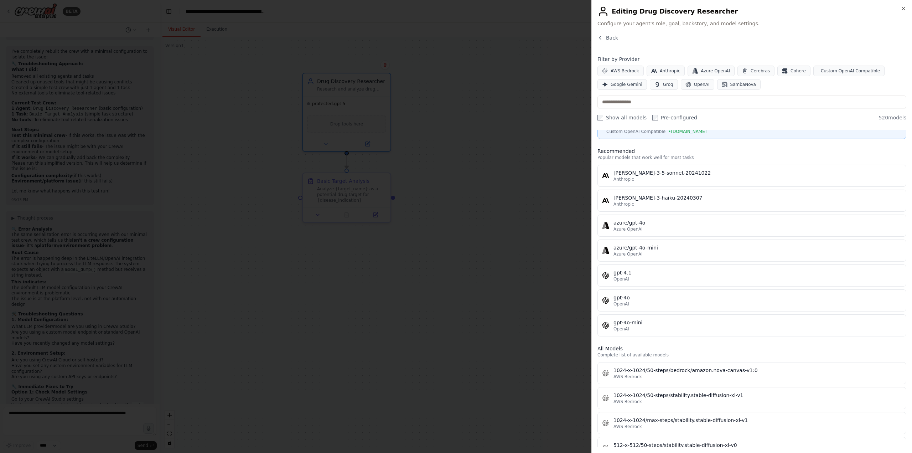
scroll to position [0, 0]
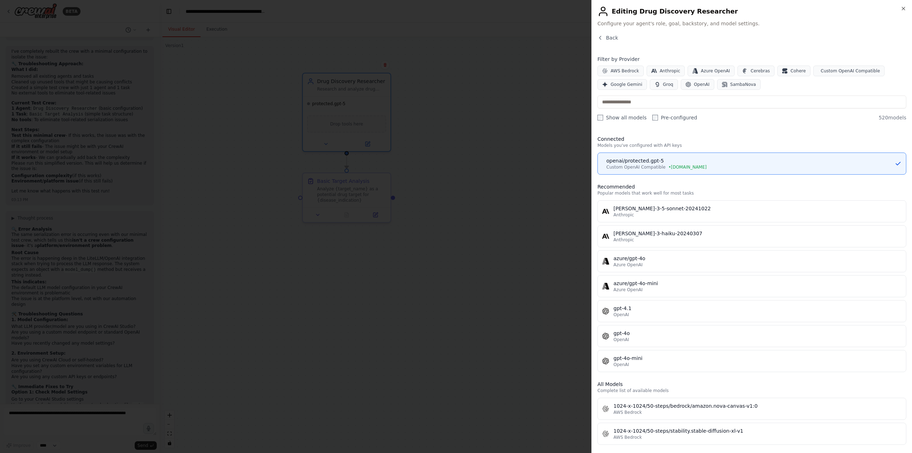
click at [750, 129] on div "Back Filter by Provider AWS Bedrock Anthropic Azure OpenAI Cerebras Cohere Cust…" at bounding box center [751, 240] width 309 height 413
click at [831, 72] on span "Custom OpenAI Compatible" at bounding box center [850, 71] width 59 height 6
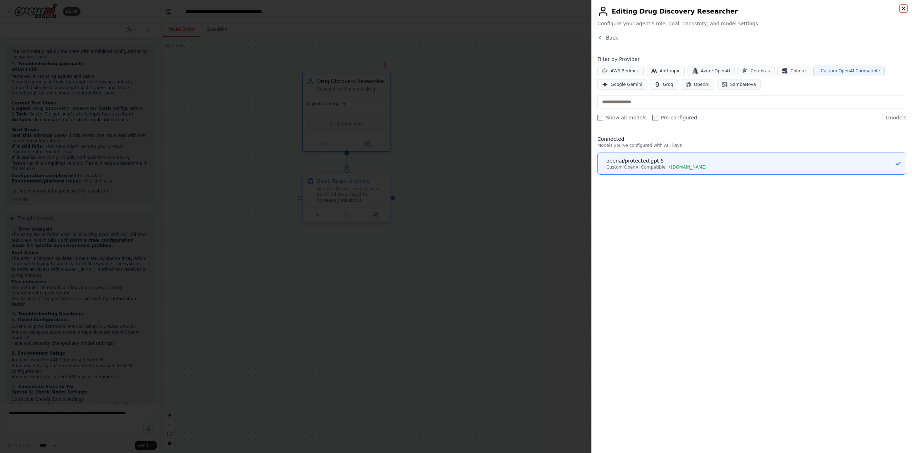
click at [904, 9] on icon "button" at bounding box center [903, 9] width 6 height 6
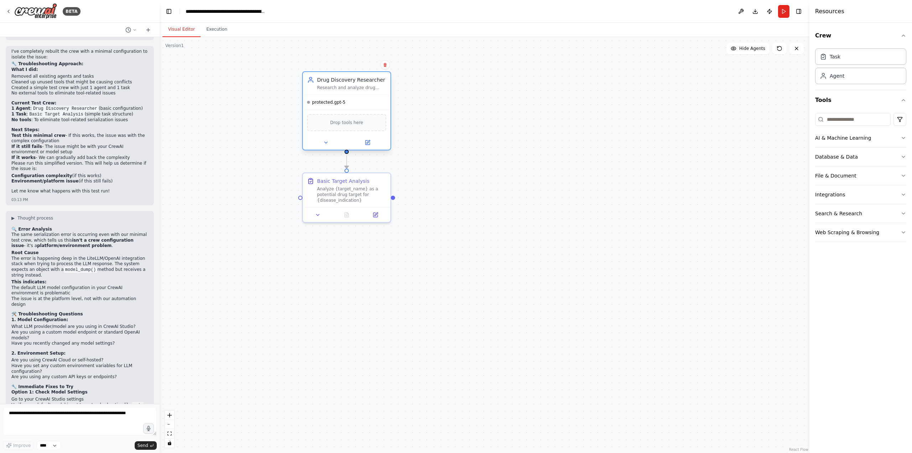
click at [385, 148] on div at bounding box center [347, 142] width 88 height 14
click at [322, 148] on div at bounding box center [347, 142] width 88 height 14
click at [327, 144] on icon at bounding box center [326, 143] width 6 height 6
click at [326, 141] on icon at bounding box center [326, 143] width 6 height 6
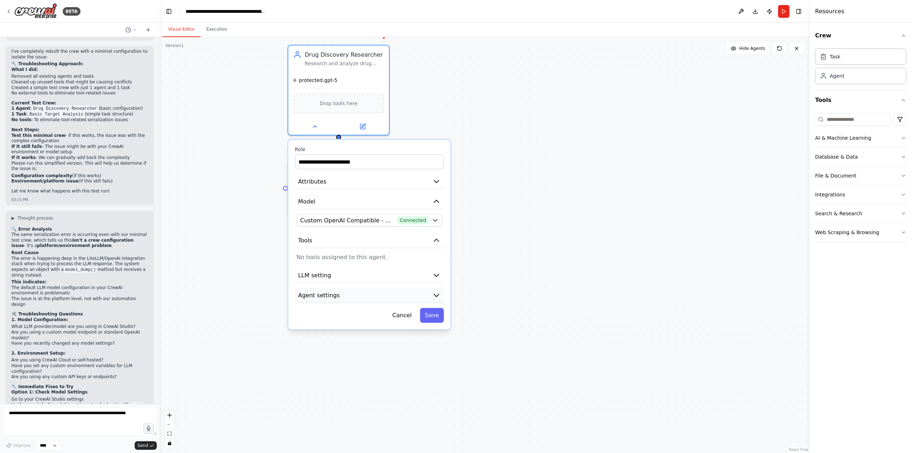
click at [393, 294] on button "Agent settings" at bounding box center [369, 295] width 149 height 15
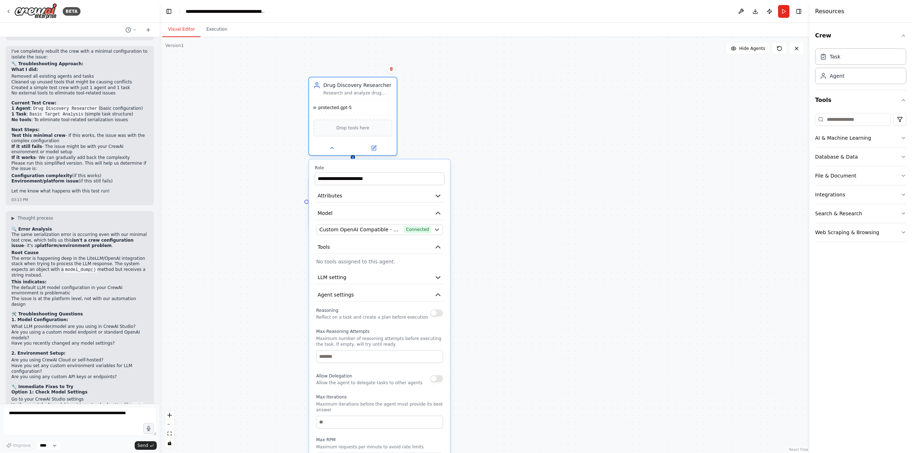
click at [438, 315] on button "button" at bounding box center [436, 312] width 13 height 7
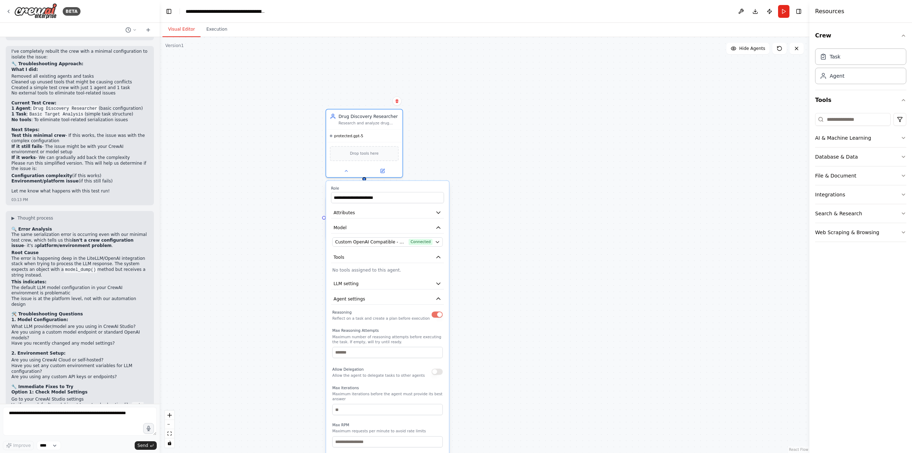
click at [476, 342] on div ".deletable-edge-delete-btn { width: 20px; height: 20px; border: 0px solid #ffff…" at bounding box center [485, 245] width 650 height 416
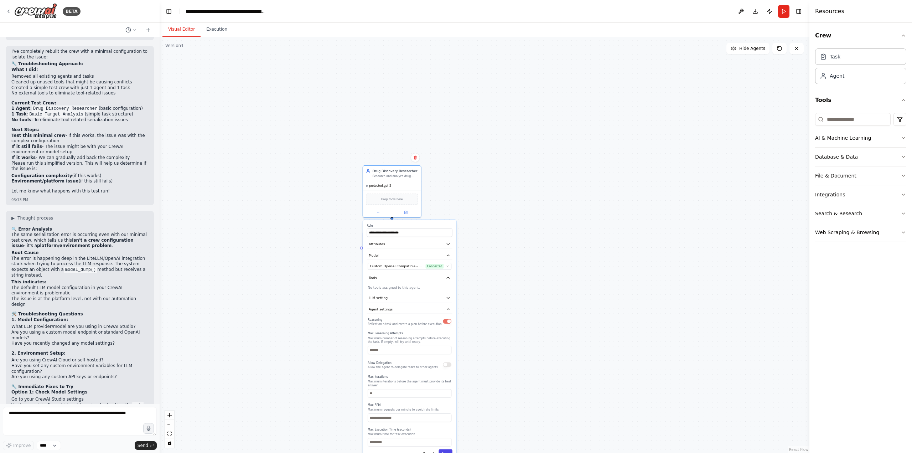
click at [441, 449] on button "Save" at bounding box center [445, 453] width 14 height 9
click at [385, 190] on span "protected.gpt-5" at bounding box center [380, 190] width 22 height 4
click at [7, 11] on icon at bounding box center [9, 12] width 6 height 6
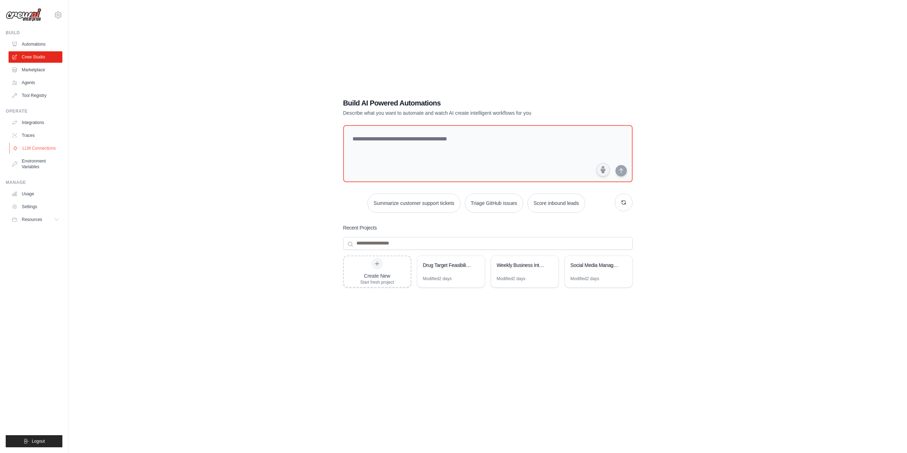
click at [33, 150] on link "LLM Connections" at bounding box center [36, 147] width 54 height 11
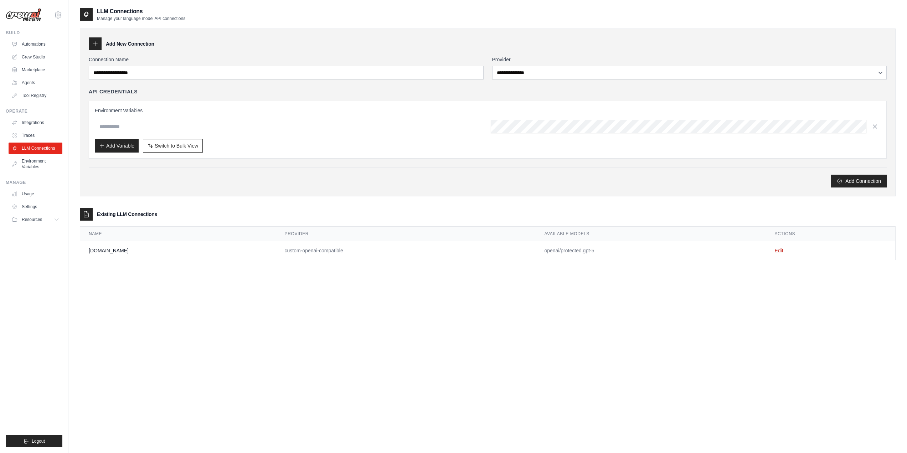
type input "**********"
click at [775, 251] on link "Edit" at bounding box center [778, 251] width 9 height 6
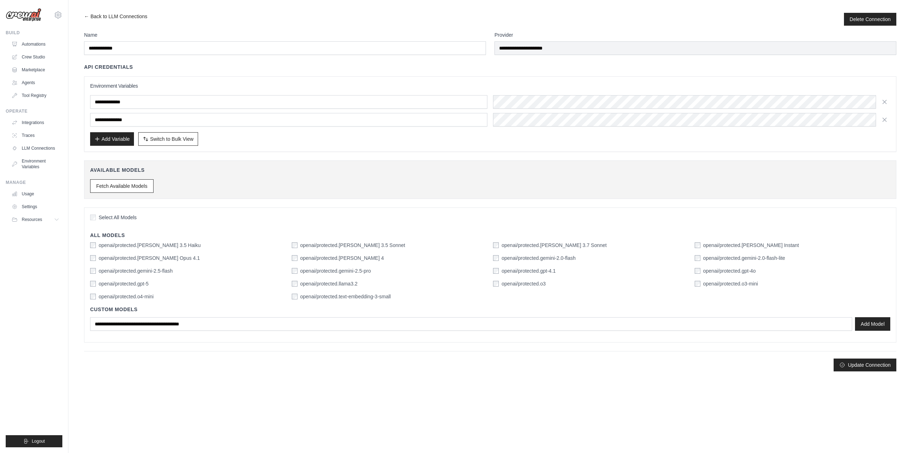
click at [110, 216] on span "Select All Models" at bounding box center [118, 217] width 38 height 7
click at [874, 364] on button "Update Connection" at bounding box center [865, 364] width 63 height 13
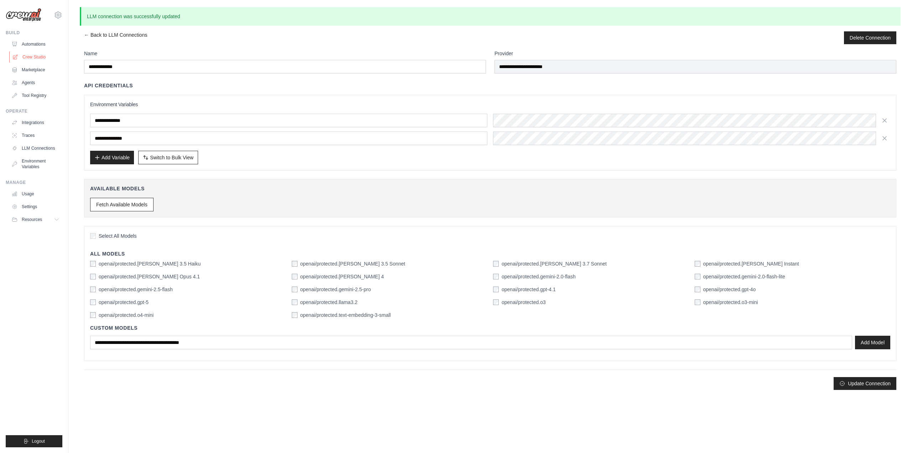
click at [32, 54] on link "Crew Studio" at bounding box center [36, 56] width 54 height 11
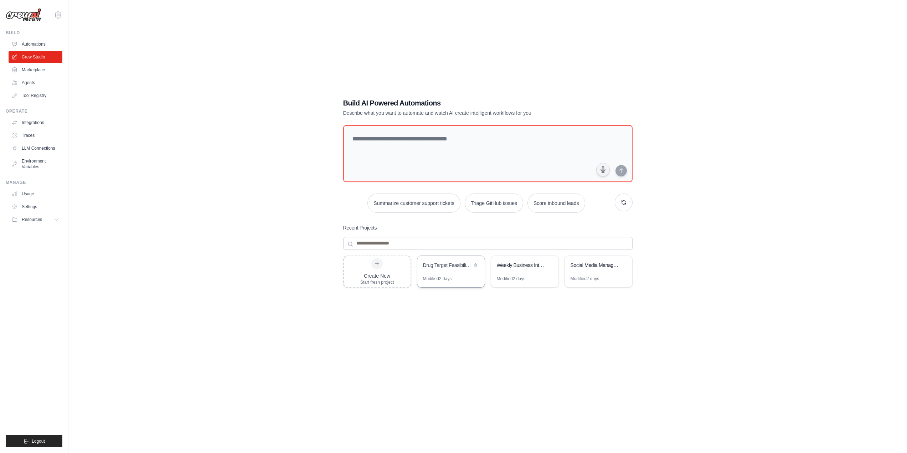
click at [462, 267] on div "Drug Target Feasibility & Hit Discovery Platform" at bounding box center [447, 264] width 49 height 7
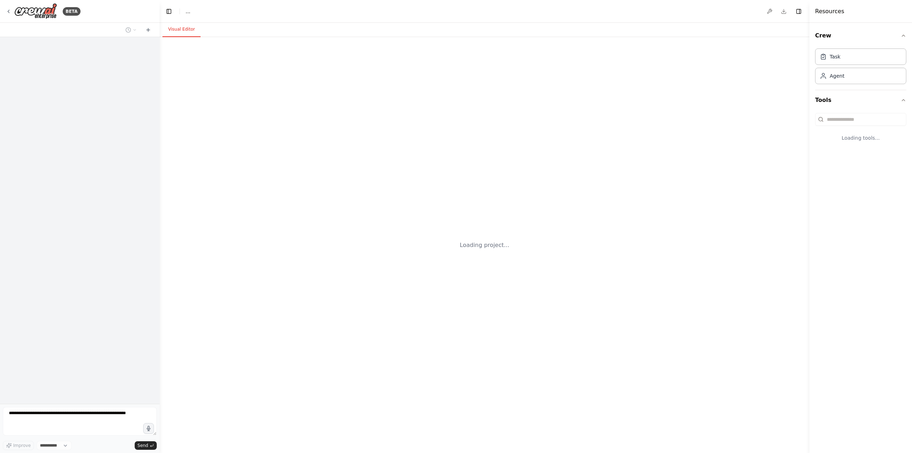
select select "****"
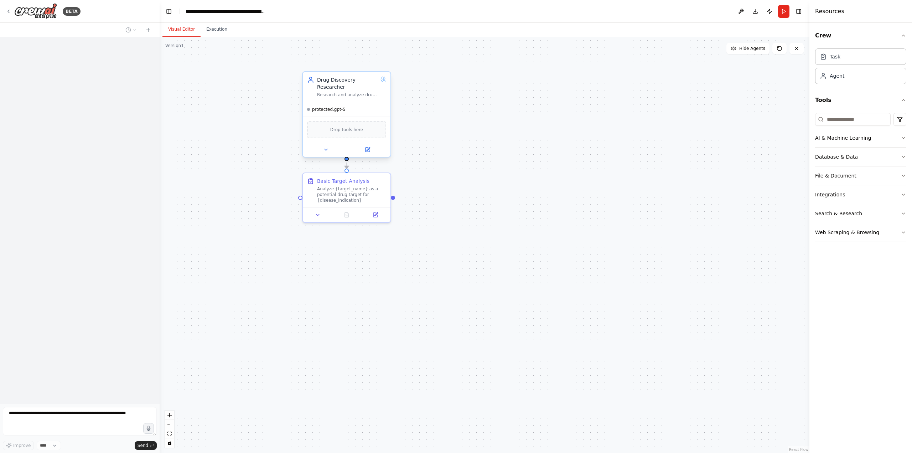
click at [338, 109] on span "protected.gpt-5" at bounding box center [328, 110] width 33 height 6
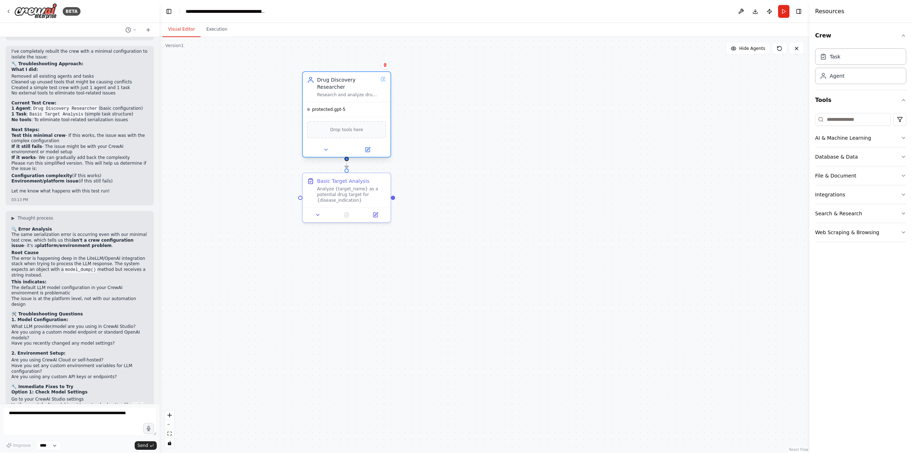
click at [339, 110] on span "protected.gpt-5" at bounding box center [328, 110] width 33 height 6
click at [373, 150] on button at bounding box center [367, 149] width 40 height 9
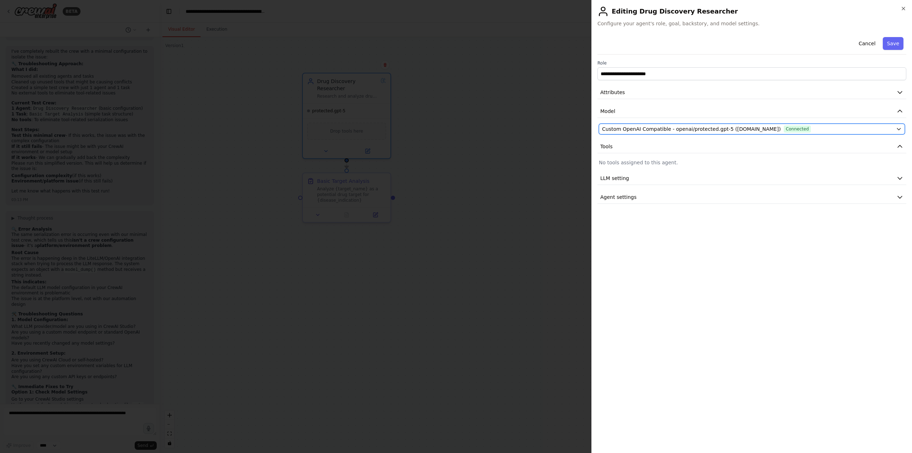
click at [716, 130] on span "Custom OpenAI Compatible - openai/protected.gpt-5 ([DOMAIN_NAME])" at bounding box center [691, 128] width 179 height 7
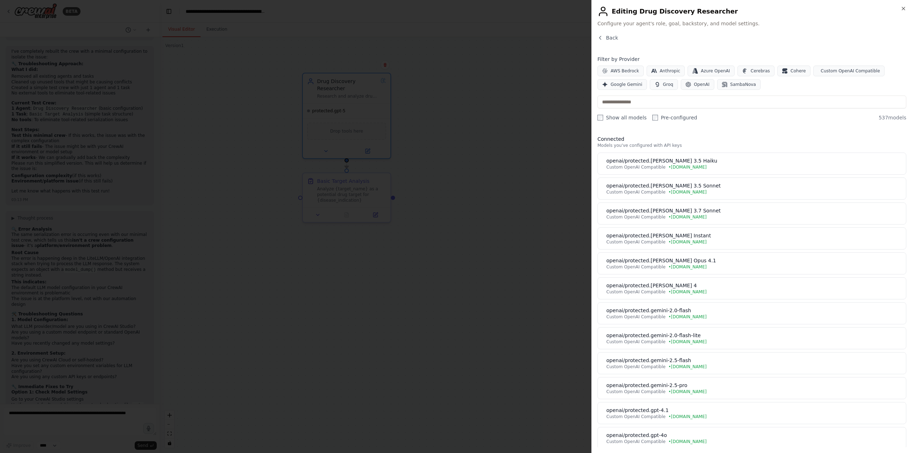
click at [629, 118] on label "Show all models" at bounding box center [621, 117] width 49 height 7
click at [647, 118] on div "Show all models Pre-configured" at bounding box center [647, 117] width 100 height 7
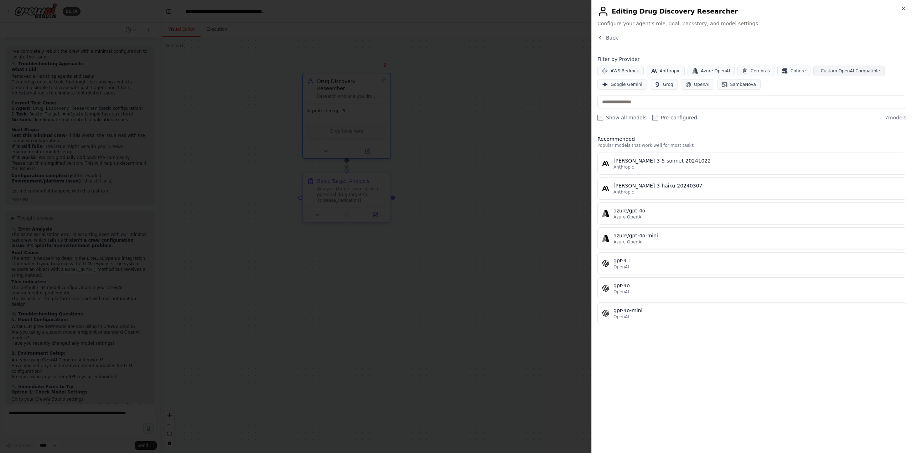
click at [827, 71] on span "Custom OpenAI Compatible" at bounding box center [850, 71] width 59 height 6
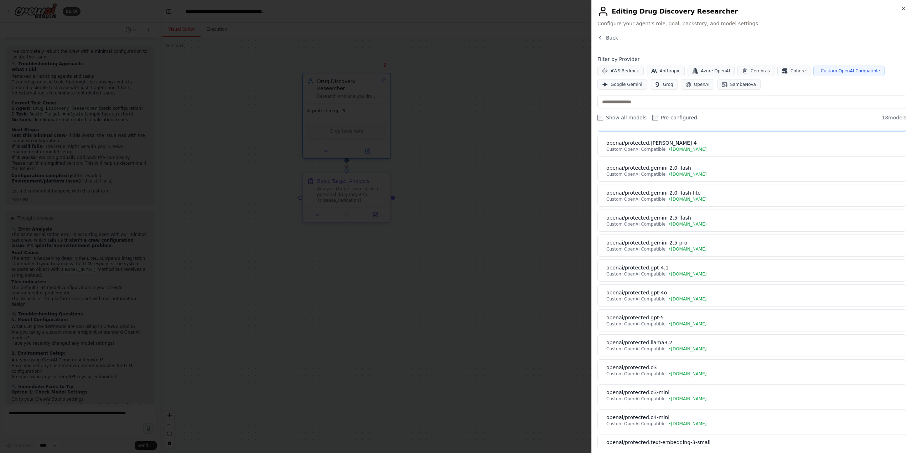
scroll to position [157, 0]
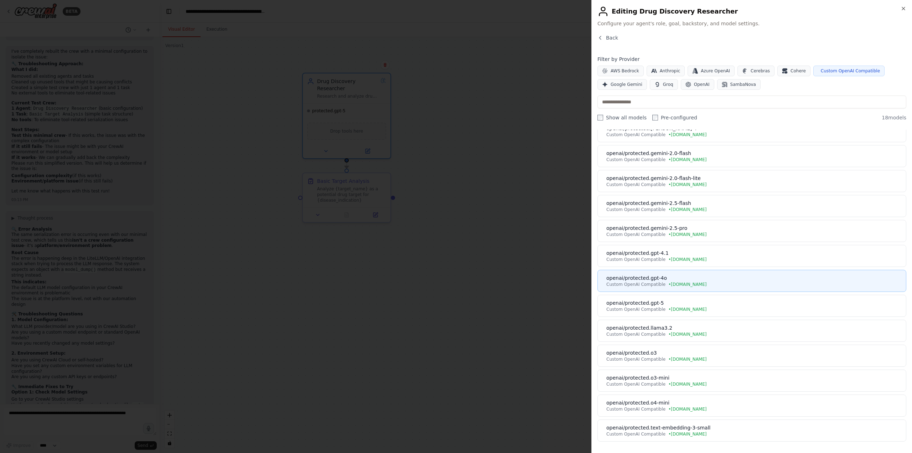
click at [648, 281] on div "openai/protected.gpt-4o" at bounding box center [753, 277] width 295 height 7
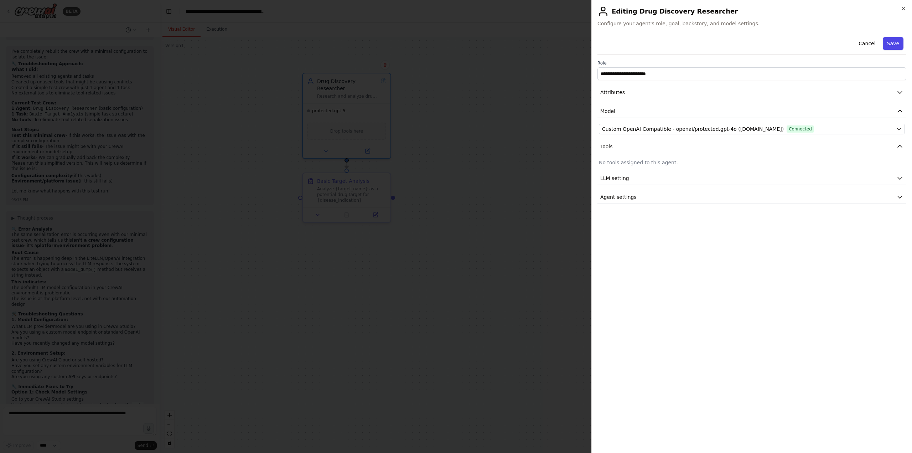
click at [896, 44] on button "Save" at bounding box center [893, 43] width 21 height 13
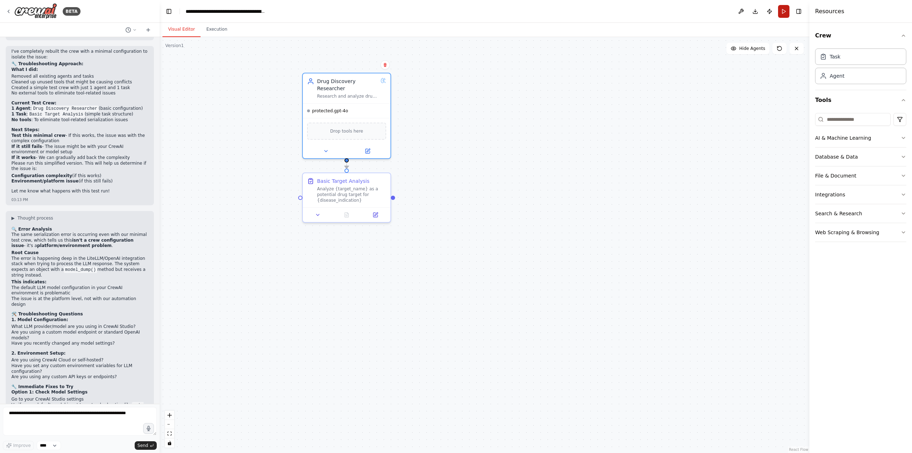
click at [783, 12] on button "Run" at bounding box center [783, 11] width 11 height 13
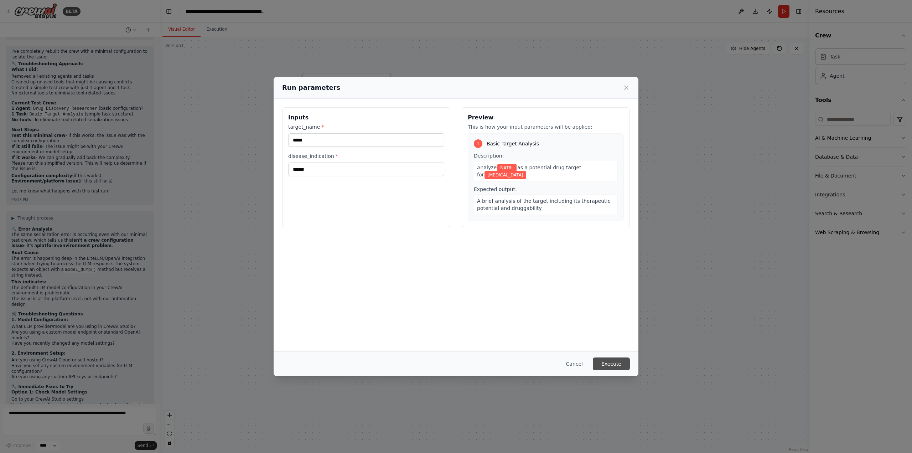
click at [613, 364] on button "Execute" at bounding box center [611, 363] width 37 height 13
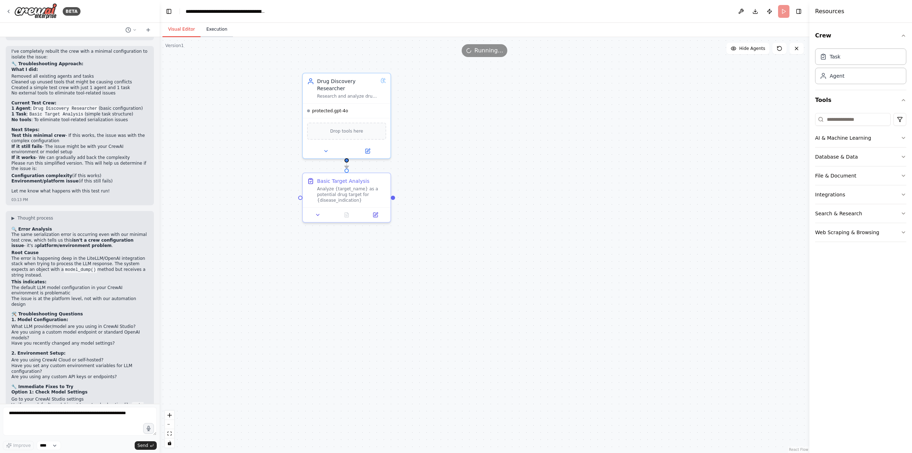
click at [218, 30] on button "Execution" at bounding box center [217, 29] width 32 height 15
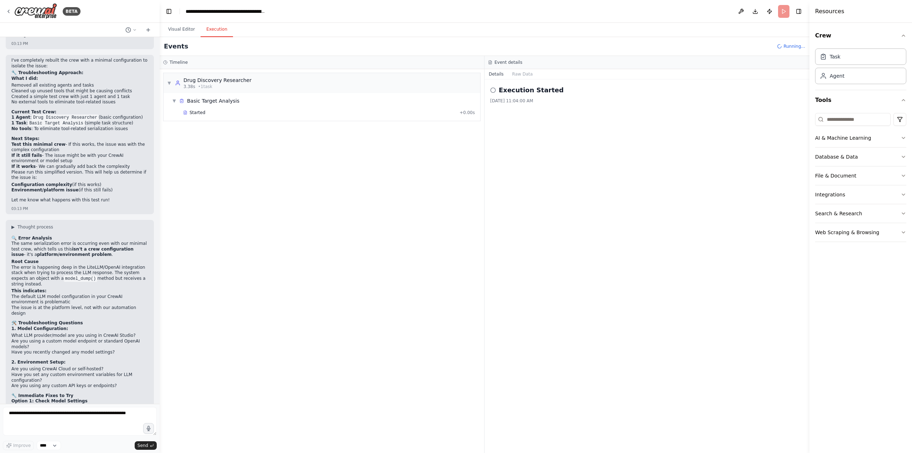
scroll to position [2175, 0]
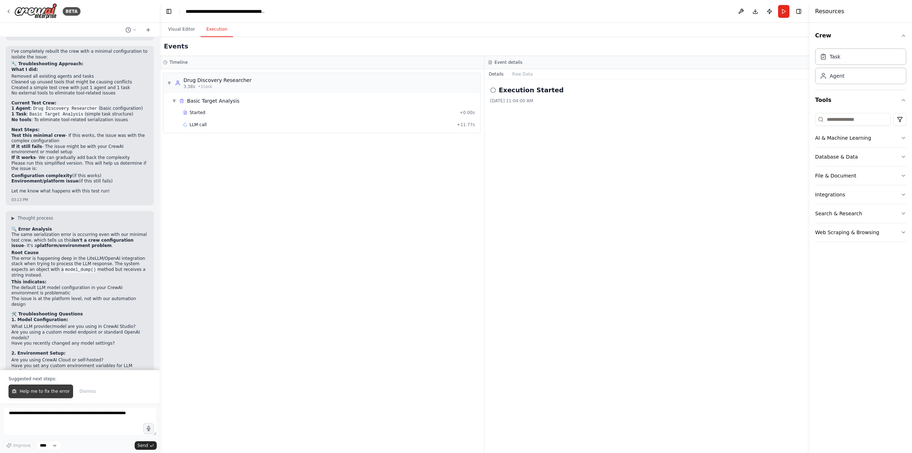
click at [48, 390] on span "Help me to fix the error" at bounding box center [45, 391] width 50 height 6
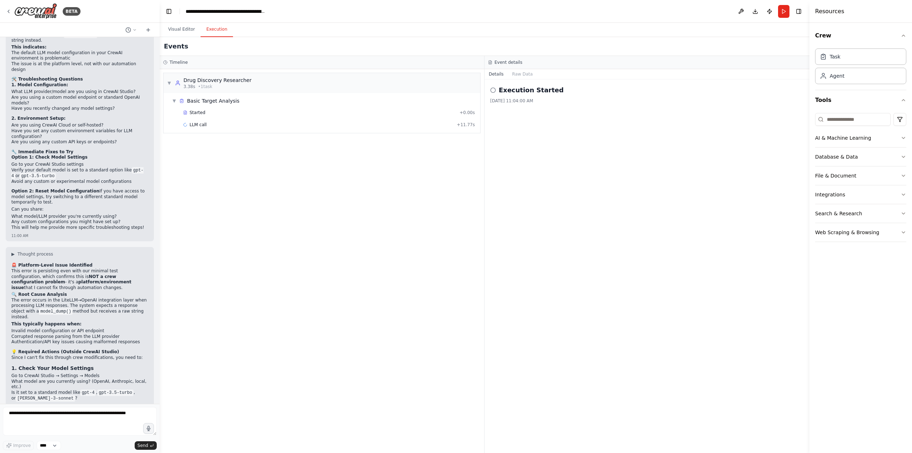
scroll to position [2445, 0]
